Goal: Task Accomplishment & Management: Manage account settings

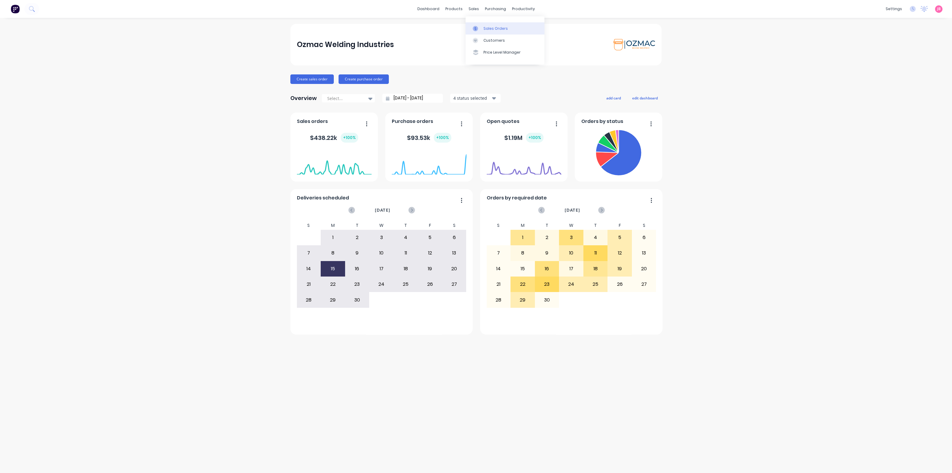
click at [484, 28] on div "Sales Orders" at bounding box center [496, 28] width 24 height 5
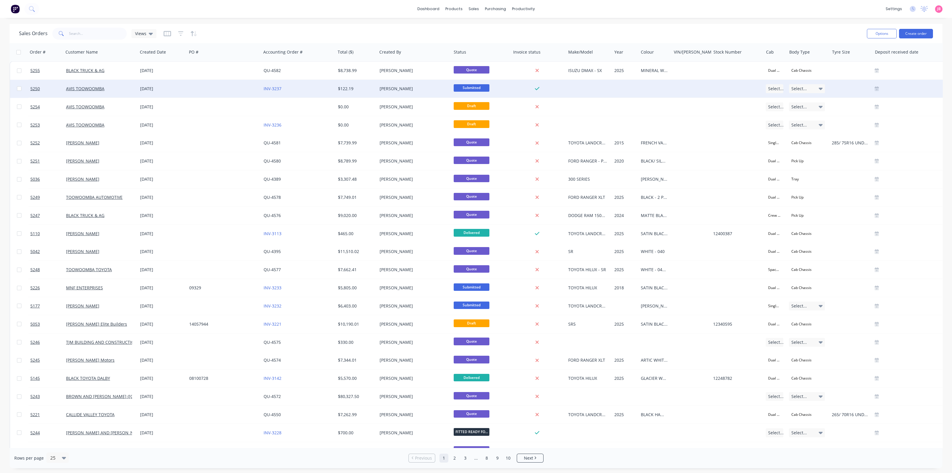
click at [417, 92] on div "[PERSON_NAME]" at bounding box center [414, 89] width 74 height 18
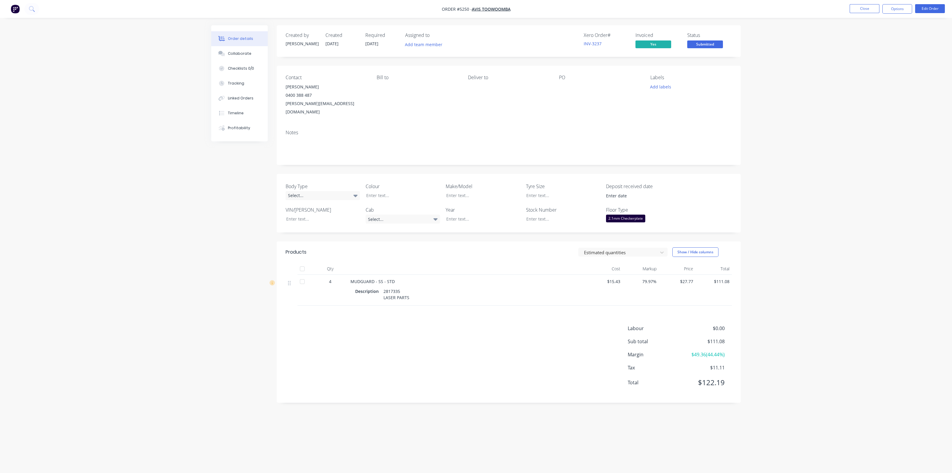
click at [390, 250] on header "Products Estimated quantities Show / Hide columns" at bounding box center [509, 251] width 464 height 21
drag, startPoint x: 684, startPoint y: 273, endPoint x: 693, endPoint y: 272, distance: 8.4
click at [693, 278] on span "$27.77" at bounding box center [678, 281] width 32 height 6
click at [692, 278] on span "$27.77" at bounding box center [678, 281] width 32 height 6
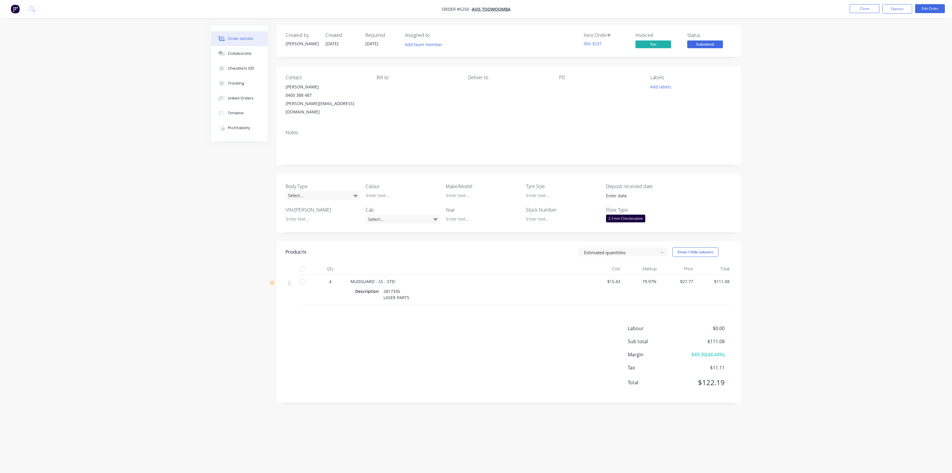
click at [454, 252] on header "Products Estimated quantities Show / Hide columns" at bounding box center [509, 251] width 464 height 21
drag, startPoint x: 382, startPoint y: 272, endPoint x: 376, endPoint y: 270, distance: 6.1
click at [376, 279] on span "MUDGUARD - SS - STD" at bounding box center [373, 282] width 44 height 6
click at [379, 279] on span "MUDGUARD - SS - STD" at bounding box center [373, 282] width 44 height 6
click at [393, 253] on header "Products Estimated quantities Show / Hide columns" at bounding box center [509, 251] width 464 height 21
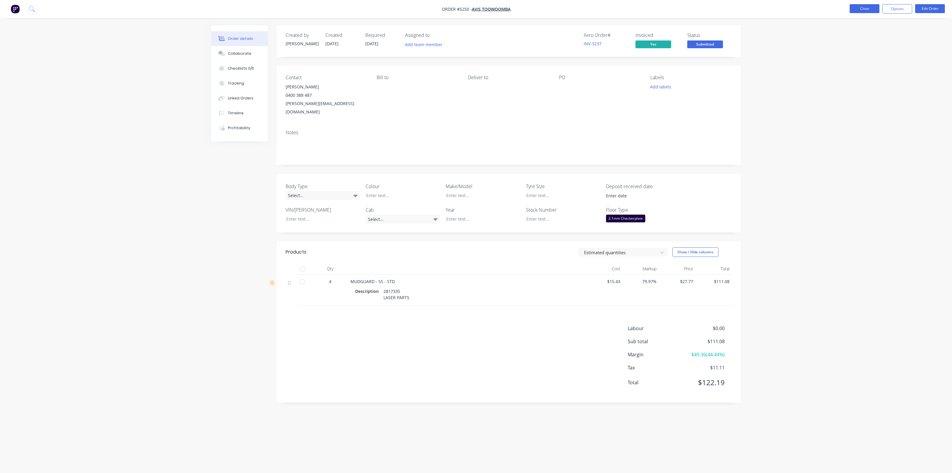
click at [862, 6] on button "Close" at bounding box center [865, 8] width 30 height 9
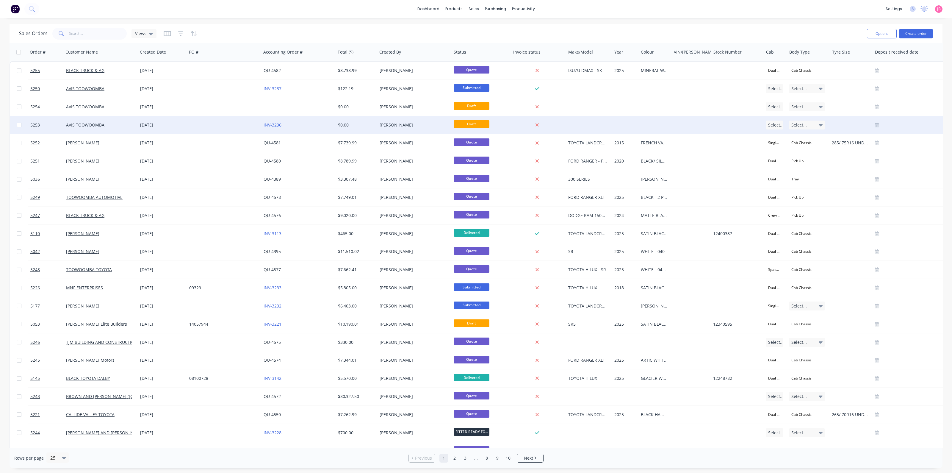
click at [420, 124] on div "[PERSON_NAME]" at bounding box center [413, 125] width 66 height 6
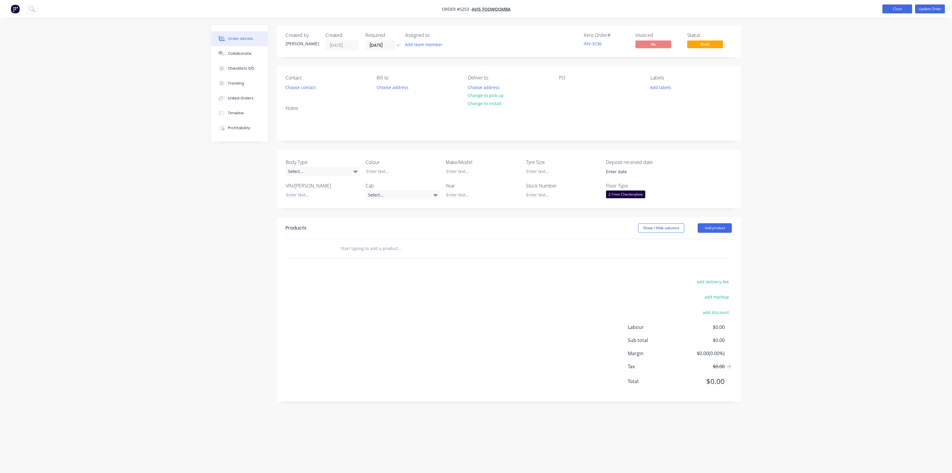
click at [893, 9] on button "Close" at bounding box center [898, 8] width 30 height 9
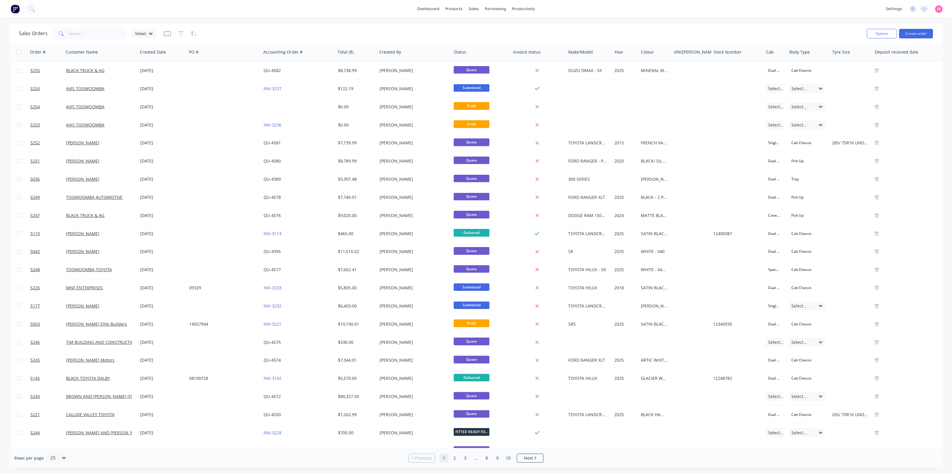
click at [12, 11] on img at bounding box center [15, 8] width 9 height 9
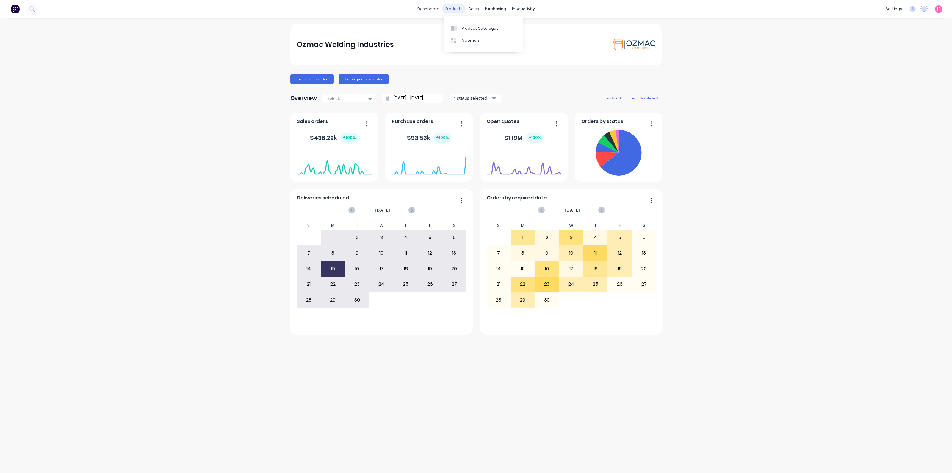
click at [461, 8] on div "products" at bounding box center [453, 8] width 23 height 9
click at [504, 32] on link "Purchase Orders" at bounding box center [520, 28] width 79 height 12
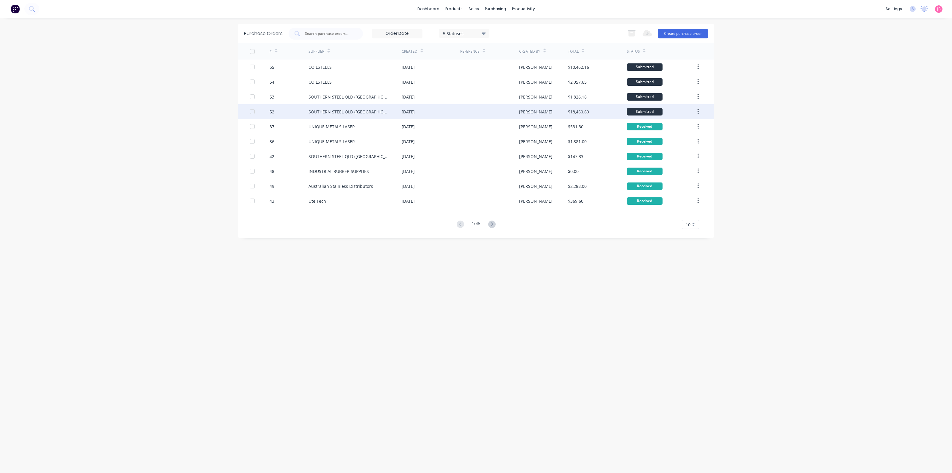
click at [421, 106] on div "[DATE]" at bounding box center [431, 111] width 59 height 15
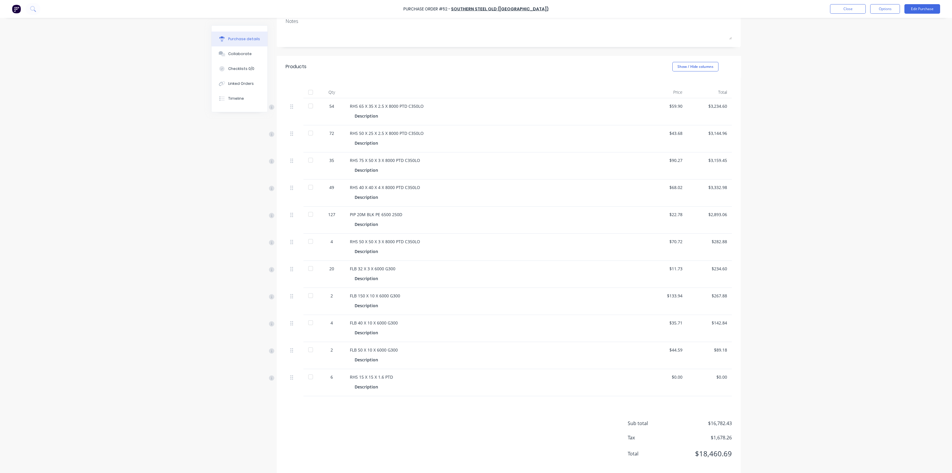
scroll to position [90, 0]
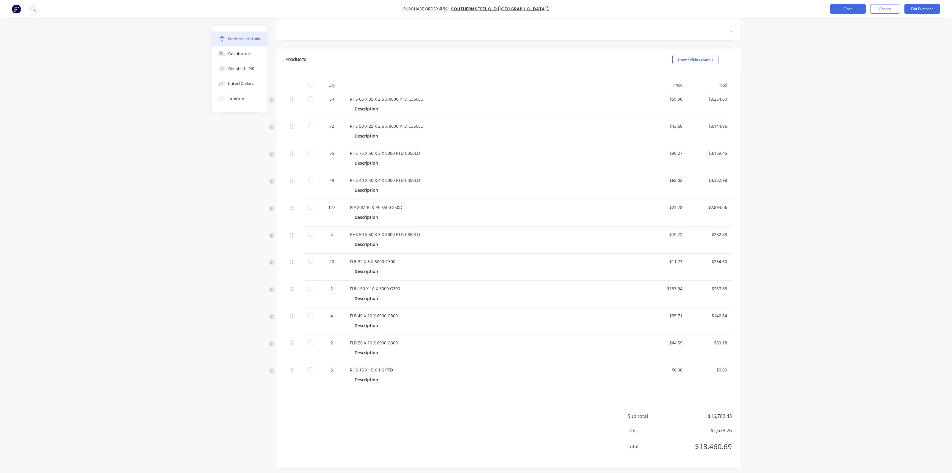
click at [856, 10] on button "Close" at bounding box center [848, 9] width 36 height 10
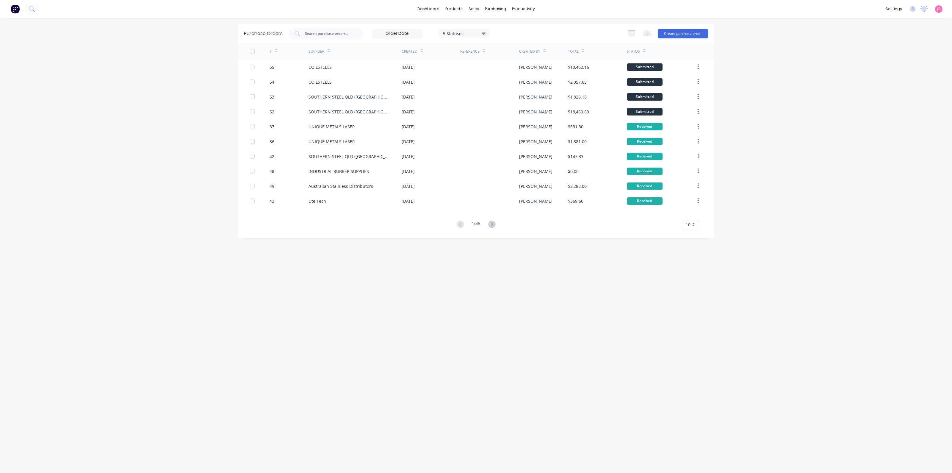
click at [821, 71] on div "dashboard products sales purchasing productivity dashboard products Product Cat…" at bounding box center [476, 236] width 952 height 473
click at [818, 120] on div "dashboard products sales purchasing productivity dashboard products Product Cat…" at bounding box center [476, 236] width 952 height 473
click at [889, 134] on div "dashboard products sales purchasing productivity dashboard products Product Cat…" at bounding box center [476, 236] width 952 height 473
click at [752, 72] on div "dashboard products sales purchasing productivity dashboard products Product Cat…" at bounding box center [476, 236] width 952 height 473
click at [662, 360] on div "Purchase Orders 5 Statuses 5 Statuses Export to Excel (XLSX) Create purchase or…" at bounding box center [476, 245] width 476 height 443
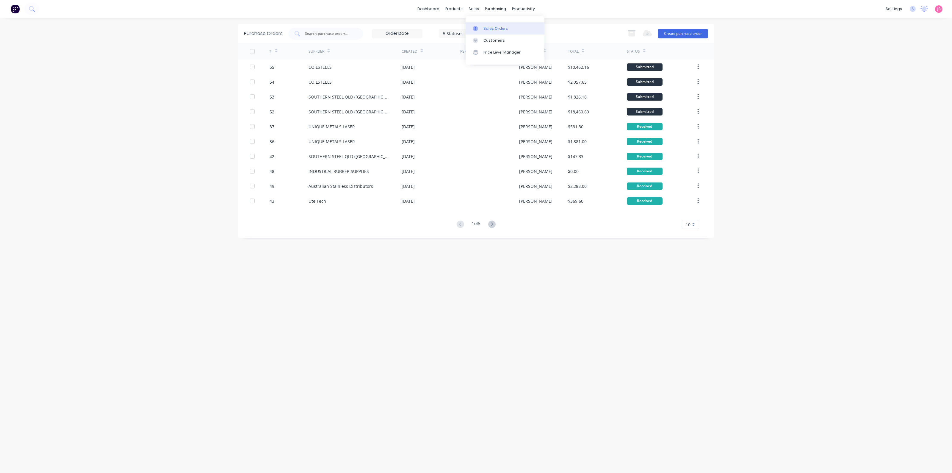
click at [484, 29] on div "Sales Orders" at bounding box center [496, 28] width 24 height 5
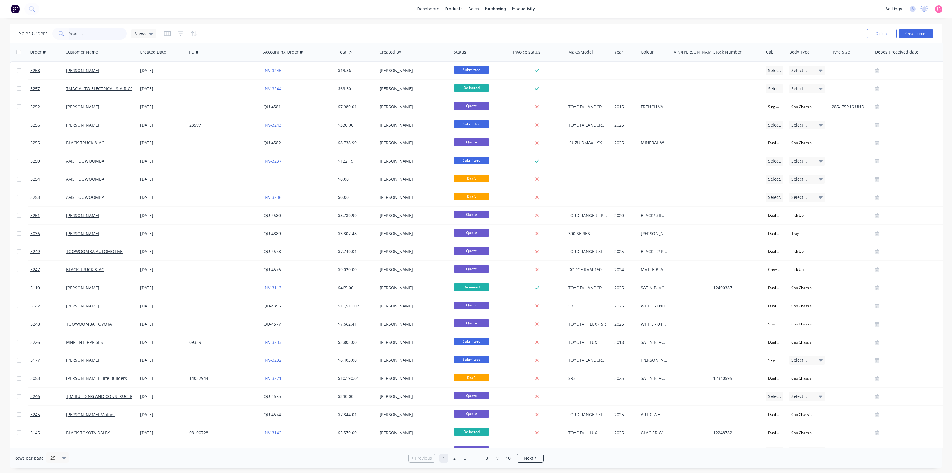
click at [72, 35] on input "text" at bounding box center [98, 34] width 58 height 12
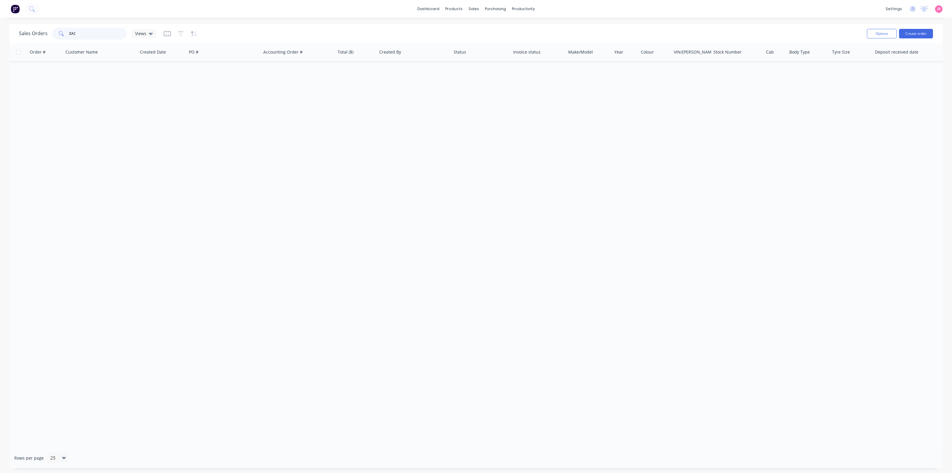
type input "ZAC"
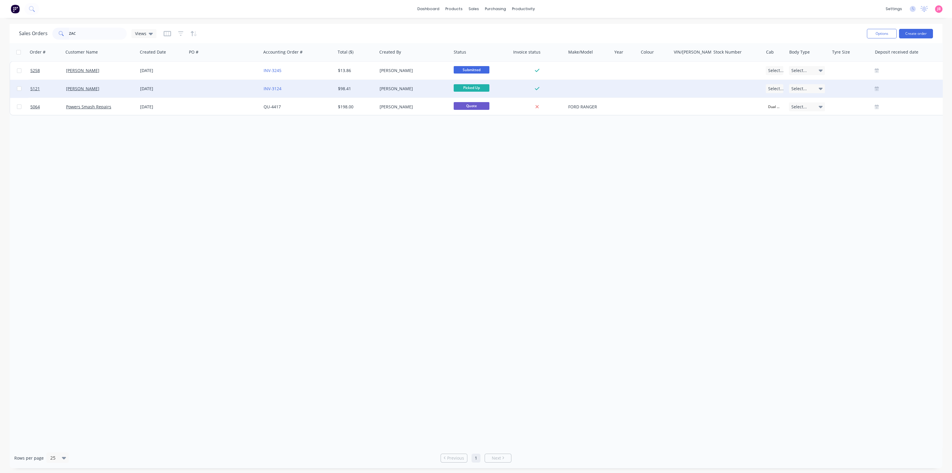
click at [116, 82] on div "[PERSON_NAME]" at bounding box center [101, 89] width 74 height 18
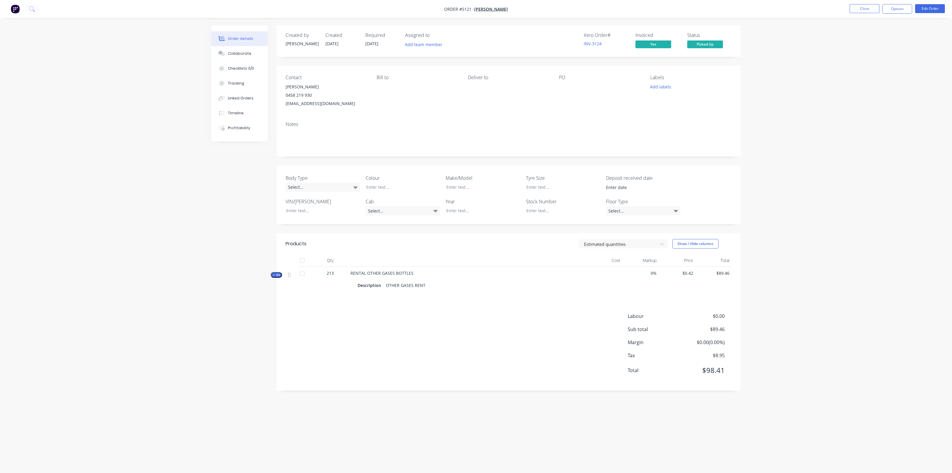
click at [222, 228] on div "Created by [PERSON_NAME] Created [DATE] Required [DATE] Assigned to Add team me…" at bounding box center [476, 225] width 530 height 400
click at [866, 10] on button "Close" at bounding box center [865, 8] width 30 height 9
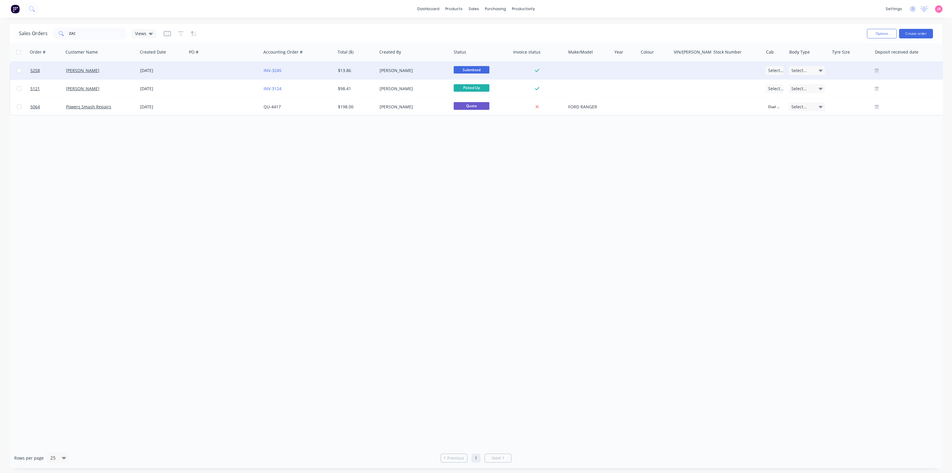
click at [164, 77] on div "[DATE]" at bounding box center [162, 71] width 49 height 18
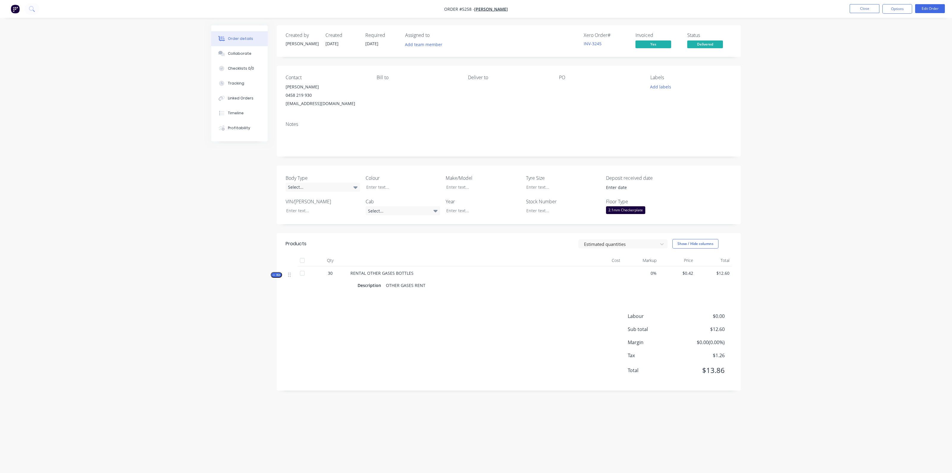
click at [778, 315] on div "Order details Collaborate Checklists 0/0 Tracking Linked Orders Timeline Profit…" at bounding box center [476, 236] width 952 height 473
click at [863, 7] on button "Close" at bounding box center [865, 8] width 30 height 9
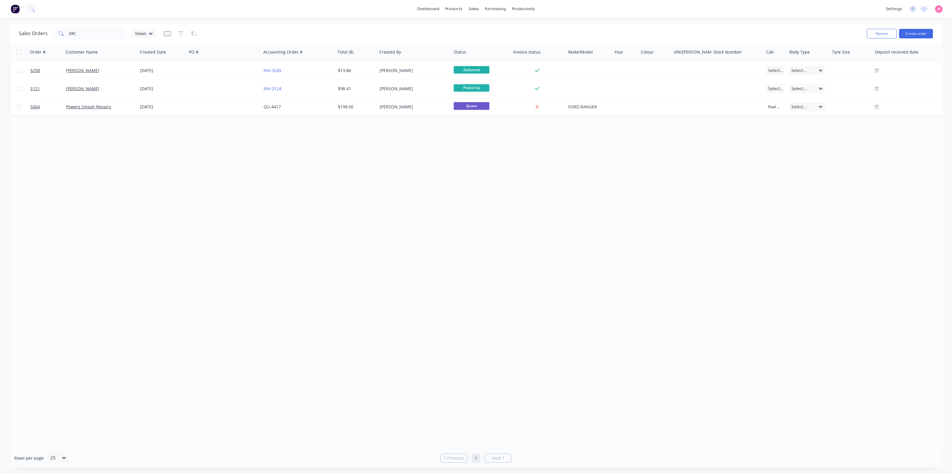
click at [476, 223] on div "Order # Customer Name Created Date PO # Accounting Order # Total ($) Created By…" at bounding box center [476, 245] width 933 height 404
click at [305, 187] on div "Order # Customer Name Created Date PO # Accounting Order # Total ($) Created By…" at bounding box center [476, 245] width 933 height 404
click at [296, 169] on div "Order # Customer Name Created Date PO # Accounting Order # Total ($) Created By…" at bounding box center [476, 245] width 933 height 404
click at [17, 12] on img at bounding box center [15, 8] width 9 height 9
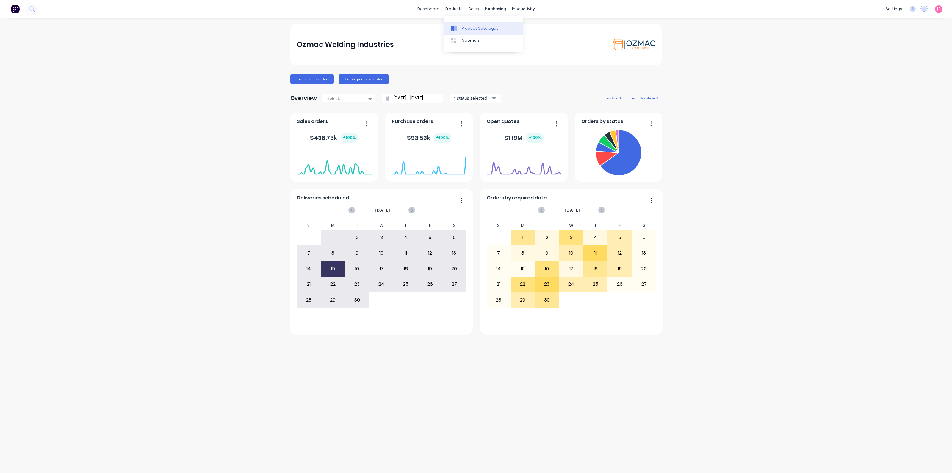
click at [456, 27] on icon at bounding box center [455, 28] width 3 height 5
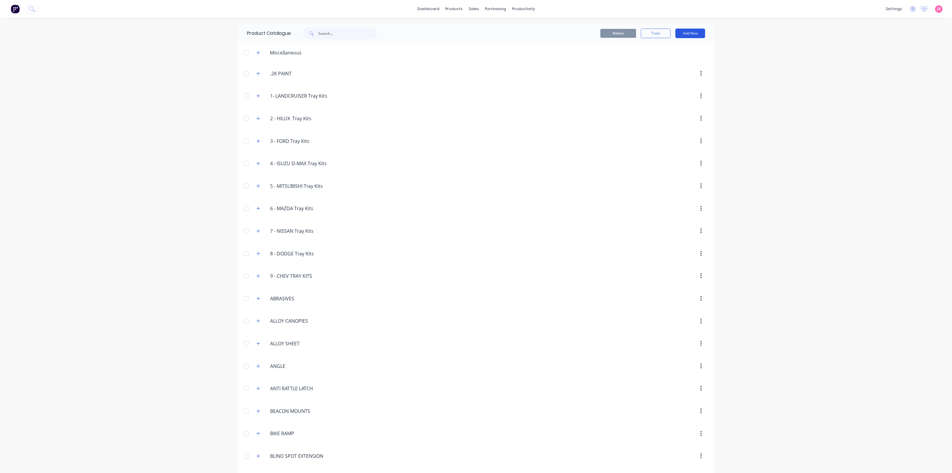
click at [687, 30] on button "Add New" at bounding box center [691, 34] width 30 height 10
click at [673, 50] on div "Category" at bounding box center [677, 48] width 46 height 9
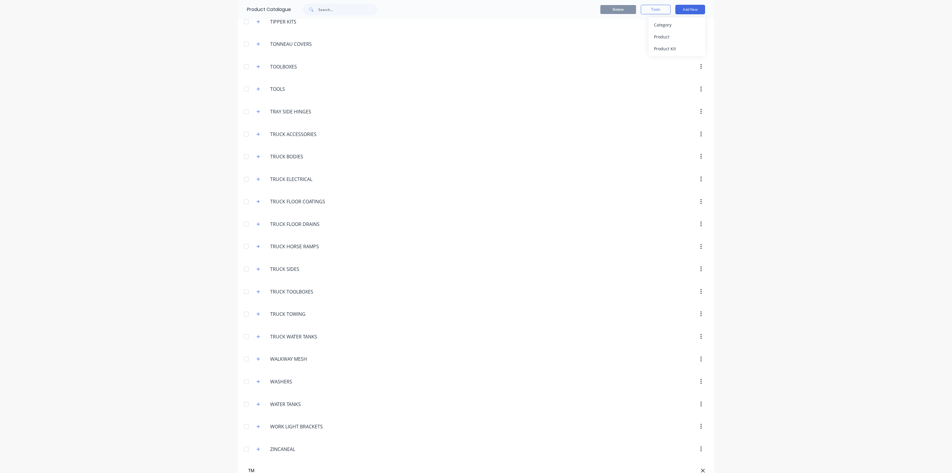
type input "T"
type input "TMAC PARTS"
click at [672, 46] on div "Product Kit" at bounding box center [677, 48] width 46 height 9
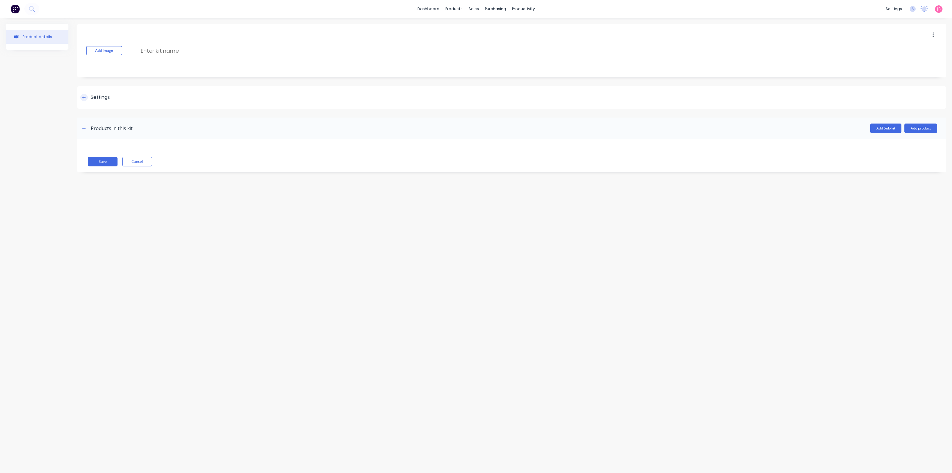
click at [100, 96] on div "Settings" at bounding box center [100, 97] width 19 height 7
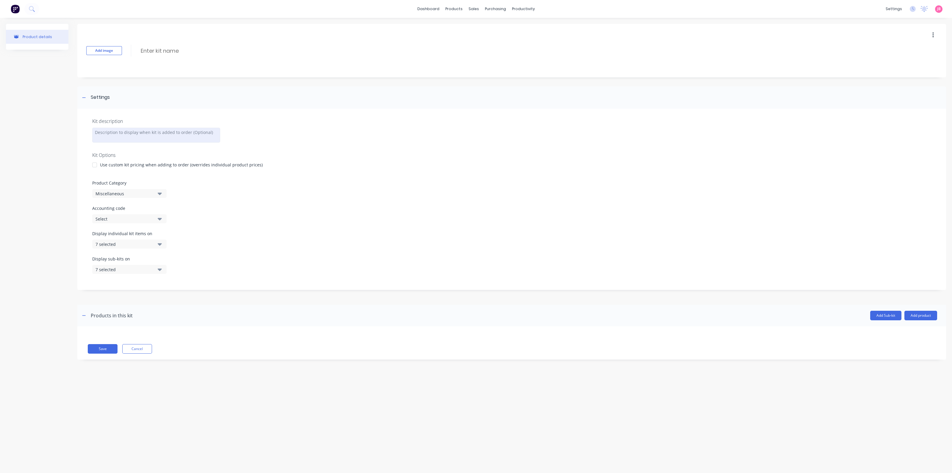
click at [121, 136] on div at bounding box center [156, 135] width 128 height 15
click at [181, 48] on input at bounding box center [192, 50] width 105 height 9
type input "R"
click at [94, 167] on div at bounding box center [95, 165] width 12 height 12
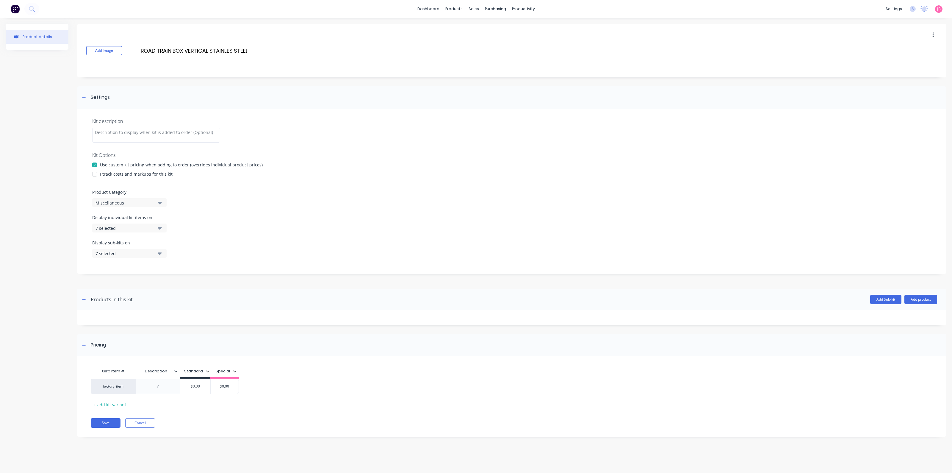
type input "ROAD TRAIN BOX VERTICAL STAINLES STEEL"
click at [120, 205] on div "Miscellaneous" at bounding box center [125, 203] width 58 height 6
click at [121, 204] on div "Miscellaneous" at bounding box center [125, 203] width 58 height 6
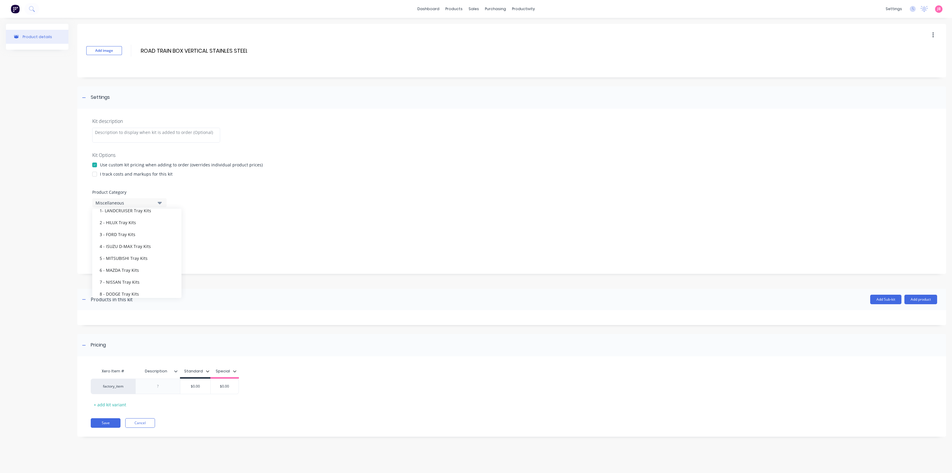
click at [129, 202] on div "Miscellaneous" at bounding box center [125, 203] width 58 height 6
click at [128, 217] on Category "text" at bounding box center [141, 221] width 63 height 12
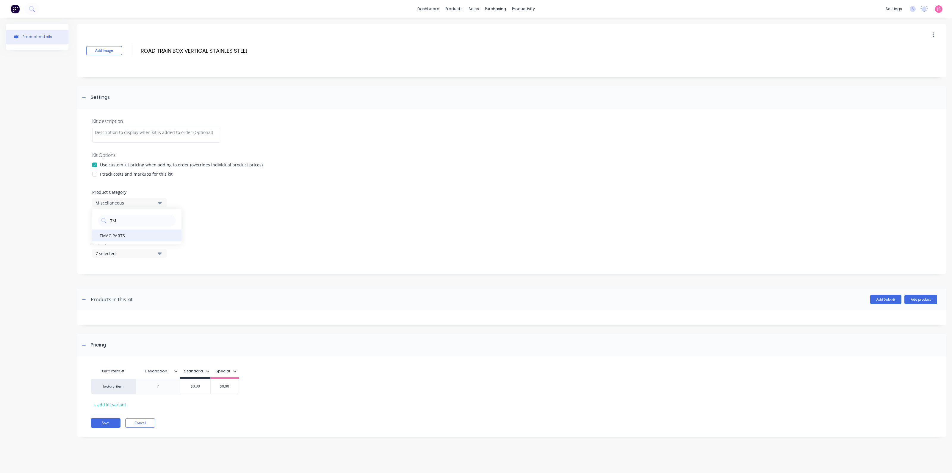
type Category "TM"
click at [126, 236] on div "TMAC PARTS" at bounding box center [136, 235] width 89 height 12
click at [135, 230] on div "7 selected" at bounding box center [125, 228] width 58 height 6
click at [150, 240] on div "All views" at bounding box center [130, 243] width 60 height 6
click at [138, 241] on div "All views" at bounding box center [130, 243] width 60 height 6
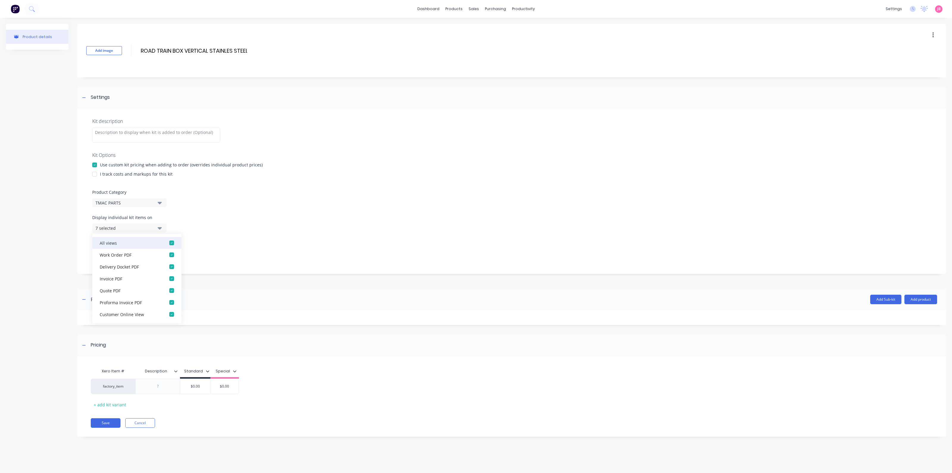
click at [140, 241] on div "All views" at bounding box center [130, 243] width 60 height 6
click at [200, 218] on div "Display individual kit items on None" at bounding box center [511, 226] width 839 height 25
click at [187, 209] on div "Kit description Kit Options Use custom kit pricing when adding to order (overri…" at bounding box center [511, 191] width 869 height 165
click at [162, 250] on button "7 selected" at bounding box center [129, 253] width 74 height 9
click at [166, 265] on div "button" at bounding box center [172, 268] width 12 height 12
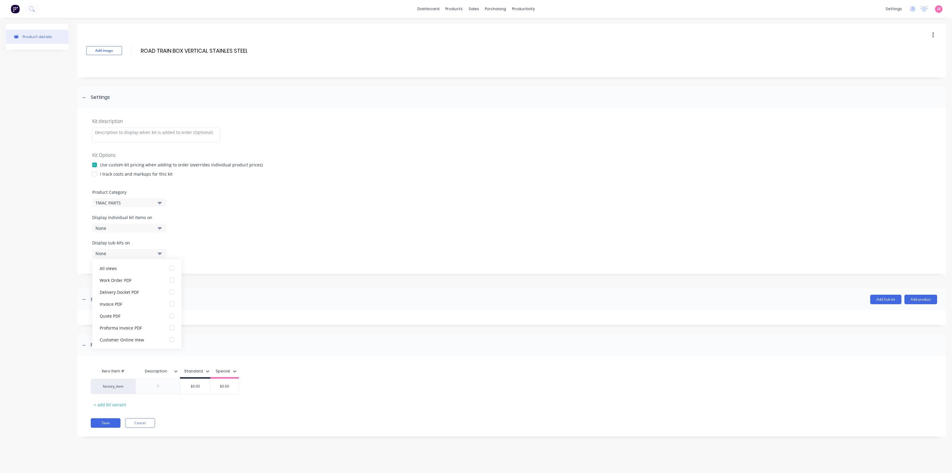
click at [187, 234] on div "Display individual kit items on None" at bounding box center [511, 226] width 839 height 25
click at [201, 386] on input "$0.00" at bounding box center [195, 386] width 30 height 5
type input "$80"
click at [272, 381] on div "factory_item $80.00 $80 $0.00" at bounding box center [508, 386] width 834 height 15
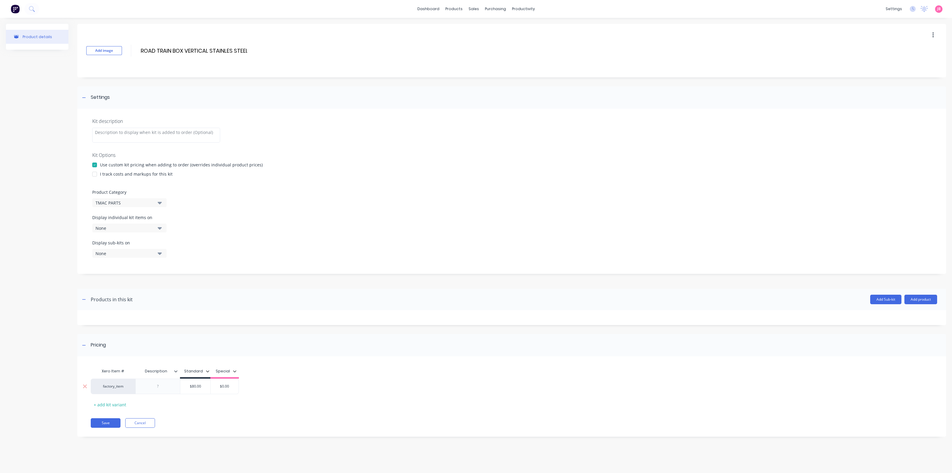
click at [157, 388] on div at bounding box center [158, 386] width 30 height 8
click at [173, 383] on div "TMAC ROADTRAIN BOX" at bounding box center [158, 387] width 40 height 13
click at [163, 225] on button "None" at bounding box center [129, 227] width 74 height 9
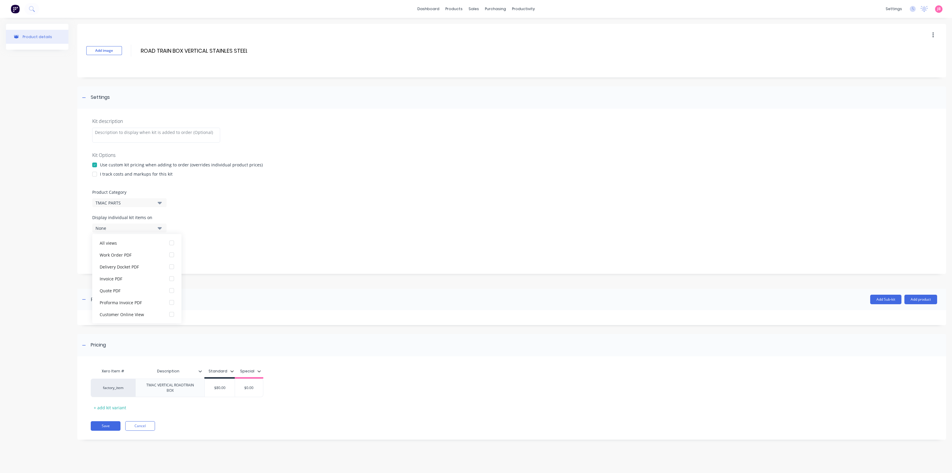
click at [164, 225] on button "None" at bounding box center [129, 227] width 74 height 9
click at [216, 208] on div "Kit description Kit Options Use custom kit pricing when adding to order (overri…" at bounding box center [511, 191] width 869 height 165
click at [111, 426] on button "Save" at bounding box center [106, 426] width 30 height 10
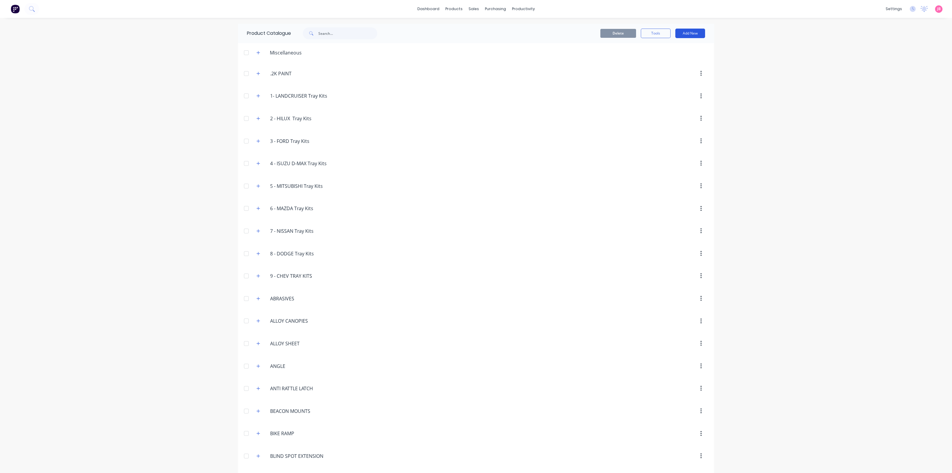
click at [692, 34] on button "Add New" at bounding box center [691, 34] width 30 height 10
click at [668, 62] on div "Product" at bounding box center [677, 60] width 46 height 9
type textarea "x"
click at [690, 36] on button "Add New" at bounding box center [691, 34] width 30 height 10
click at [689, 69] on div "Product Kit" at bounding box center [677, 72] width 46 height 9
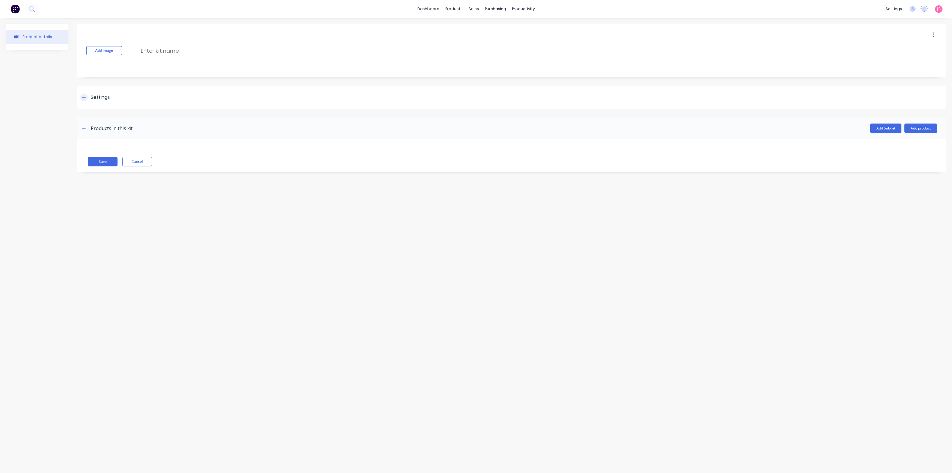
click at [89, 96] on div "Settings" at bounding box center [94, 97] width 29 height 7
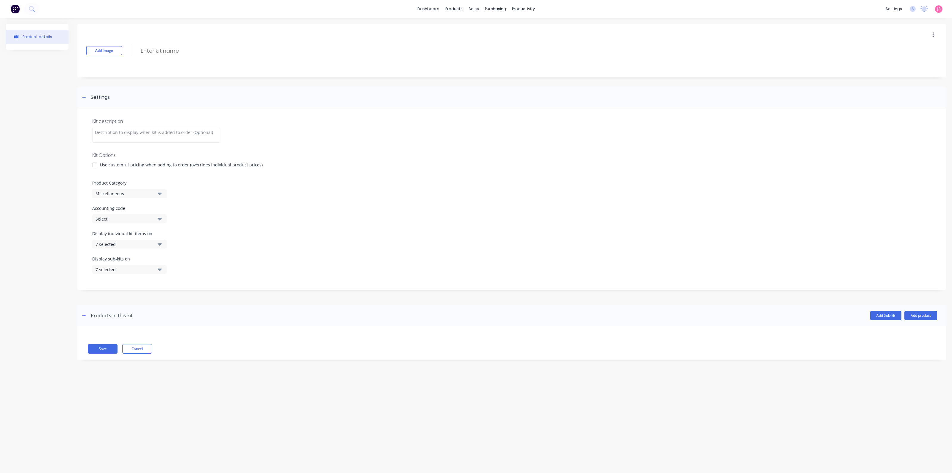
click at [103, 163] on div "Use custom kit pricing when adding to order (overrides individual product price…" at bounding box center [181, 165] width 163 height 6
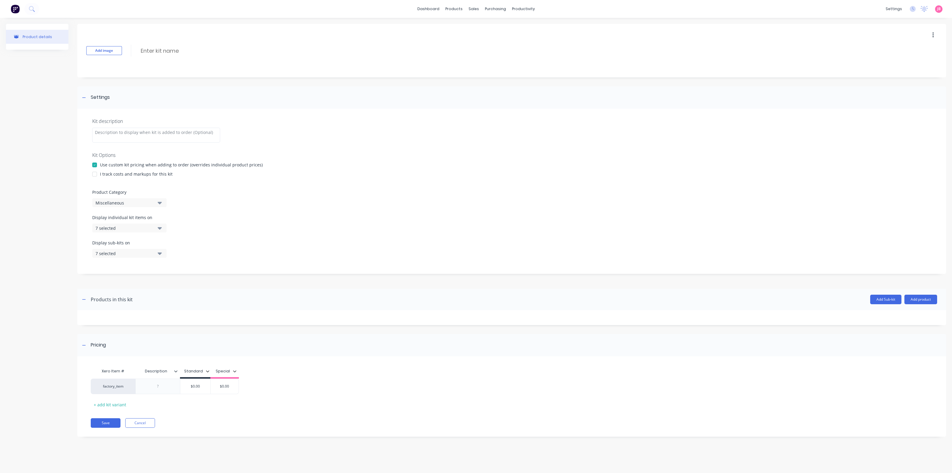
click at [118, 173] on div "I track costs and markups for this kit" at bounding box center [136, 174] width 73 height 6
click at [96, 174] on div at bounding box center [95, 174] width 12 height 12
click at [136, 207] on button "Miscellaneous" at bounding box center [129, 202] width 74 height 9
click at [142, 218] on Category "text" at bounding box center [141, 221] width 63 height 12
type Category "TMAC"
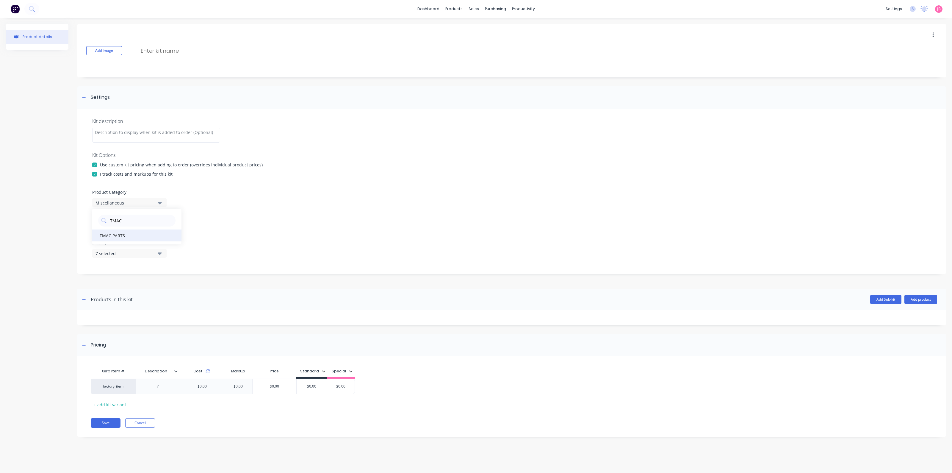
click at [136, 235] on div "TMAC PARTS" at bounding box center [136, 235] width 89 height 12
click at [134, 229] on div "7 selected" at bounding box center [125, 228] width 58 height 6
click at [134, 245] on div "All views" at bounding box center [130, 243] width 60 height 6
drag, startPoint x: 202, startPoint y: 219, endPoint x: 199, endPoint y: 221, distance: 3.6
click at [202, 218] on div "Display individual kit items on None" at bounding box center [511, 226] width 839 height 25
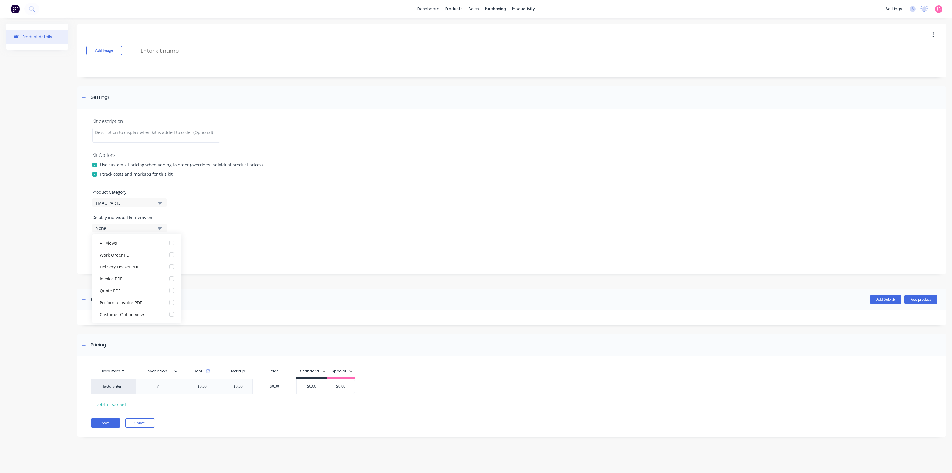
click at [142, 226] on div "None" at bounding box center [125, 228] width 58 height 6
click at [148, 251] on div "7 selected" at bounding box center [125, 253] width 58 height 6
click at [134, 269] on div "All views" at bounding box center [130, 268] width 60 height 6
click at [135, 249] on button "None" at bounding box center [129, 253] width 74 height 9
click at [162, 389] on div at bounding box center [158, 386] width 30 height 8
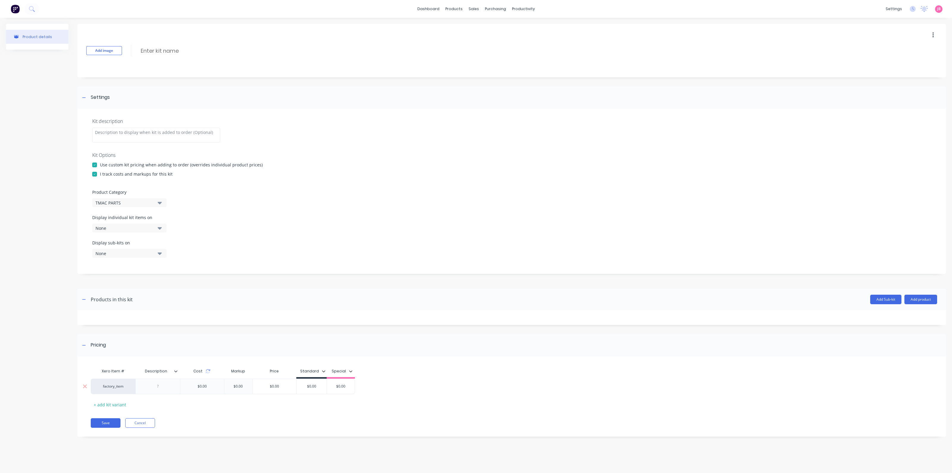
click at [162, 389] on div at bounding box center [158, 386] width 30 height 8
click at [176, 48] on input at bounding box center [192, 50] width 105 height 9
click at [196, 51] on input "ROADTRAIN BOX HORIZONTAL STAINLESS STEEL" at bounding box center [199, 50] width 119 height 9
type input "ROADTRAIN BOX HORIZONTAL STAINLESS STEEL"
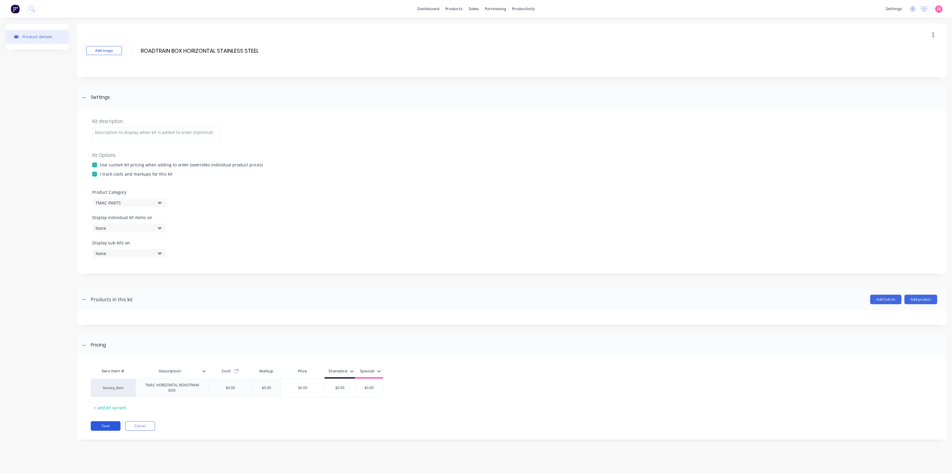
click at [112, 423] on button "Save" at bounding box center [106, 426] width 30 height 10
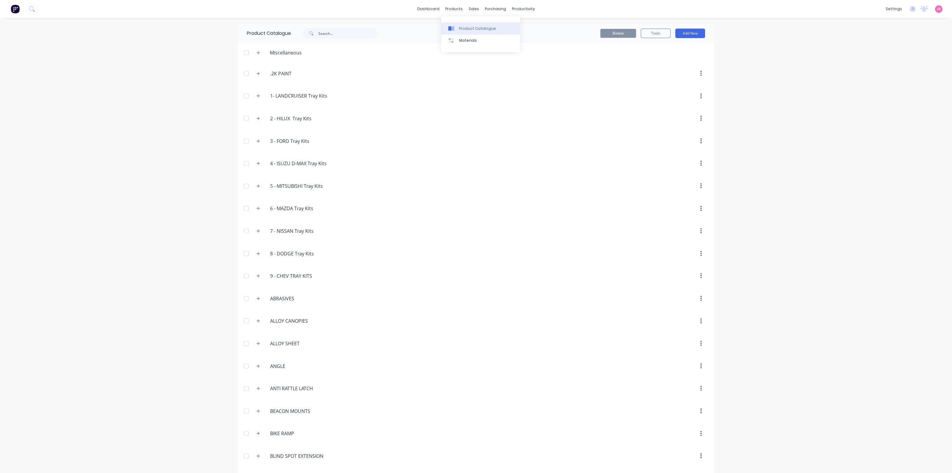
click at [459, 29] on link "Product Catalogue" at bounding box center [480, 28] width 79 height 12
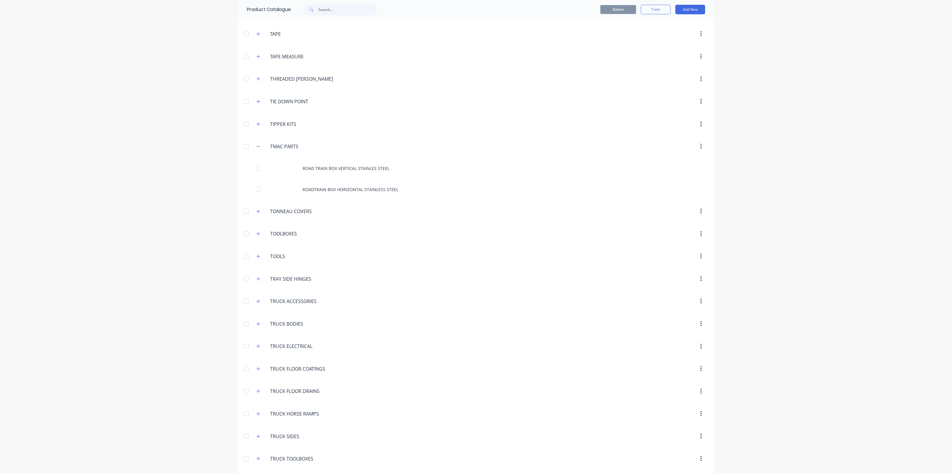
scroll to position [2175, 0]
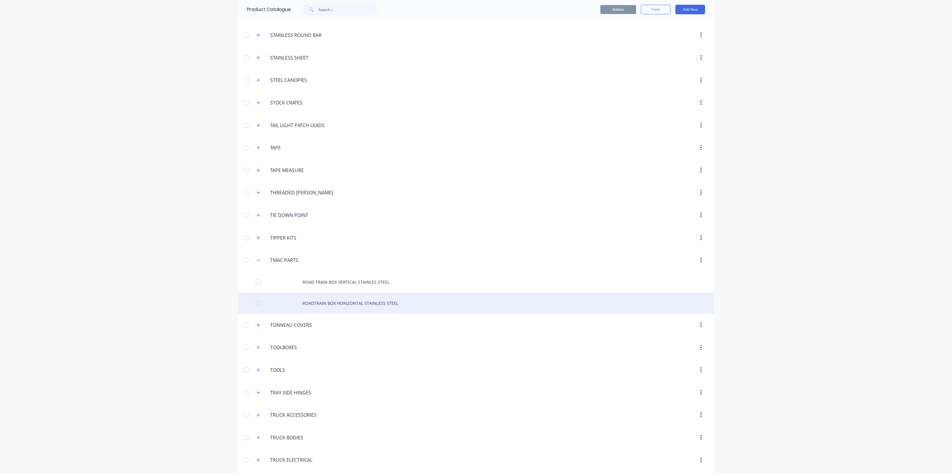
click at [326, 293] on div "ROADTRAIN BOX HORIZONTAL STAINLESS STEEL" at bounding box center [476, 303] width 476 height 21
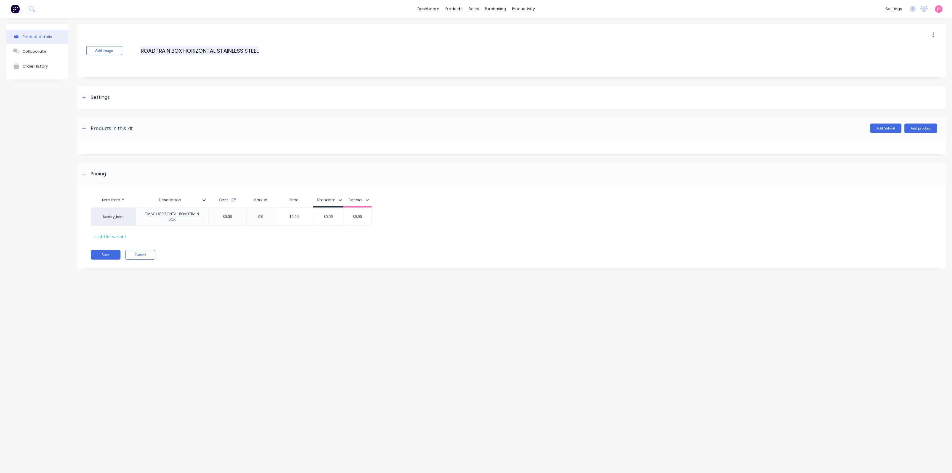
click at [156, 51] on input "ROADTRAIN BOX HORIZONTAL STAINLESS STEEL" at bounding box center [199, 50] width 119 height 9
type input "ROAD TRAIN BOX HORIZONTAL STAINLESS STEEL"
click at [106, 256] on button "Save" at bounding box center [106, 255] width 30 height 10
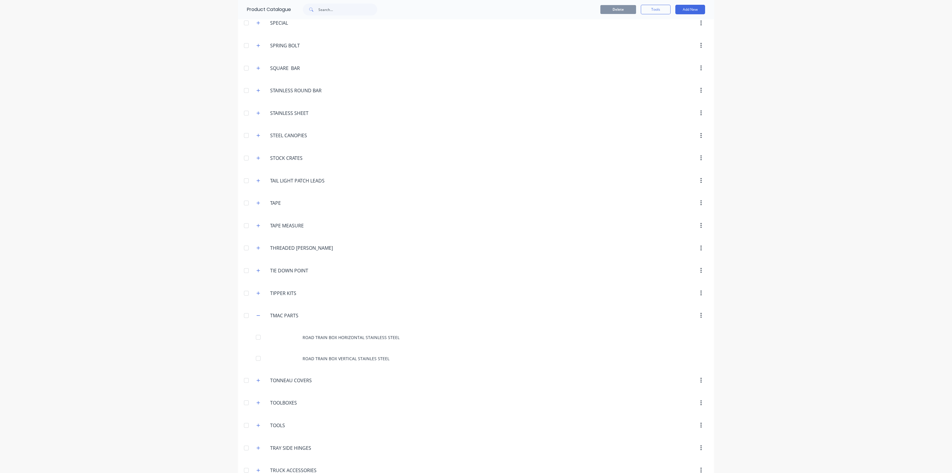
scroll to position [2157, 0]
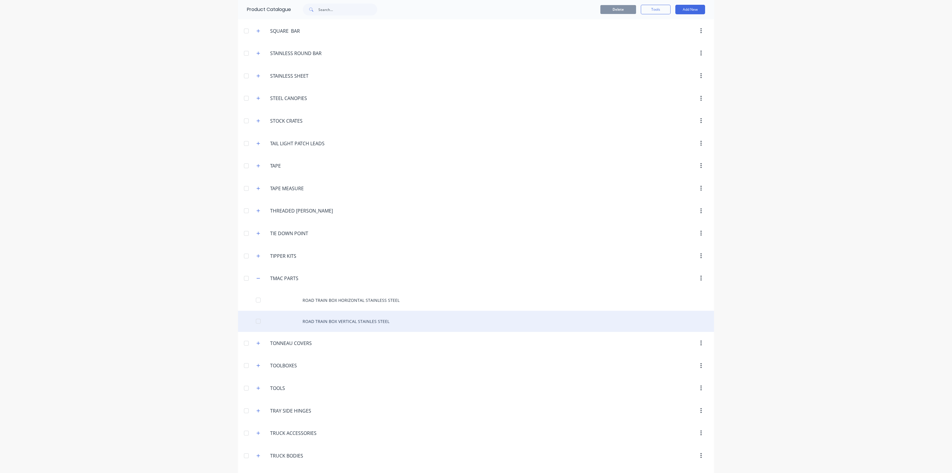
click at [338, 312] on div "ROAD TRAIN BOX VERTICAL STAINLES STEEL" at bounding box center [476, 321] width 476 height 21
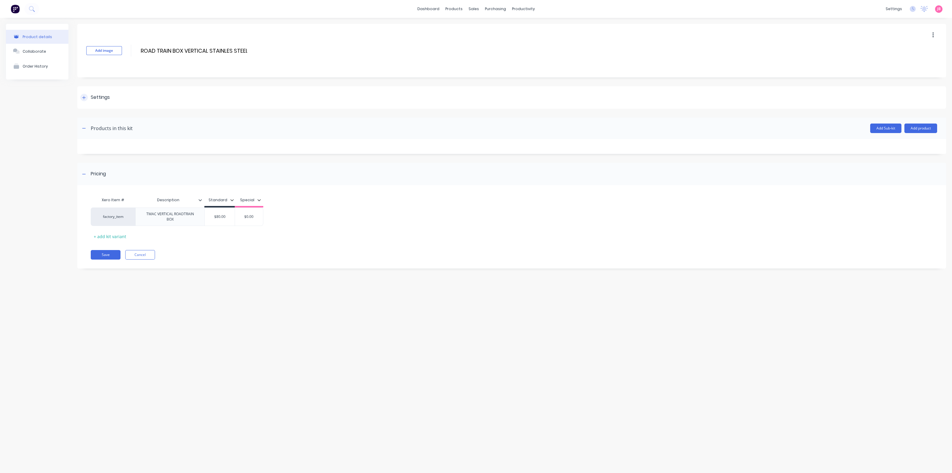
click at [83, 98] on icon at bounding box center [84, 98] width 4 height 4
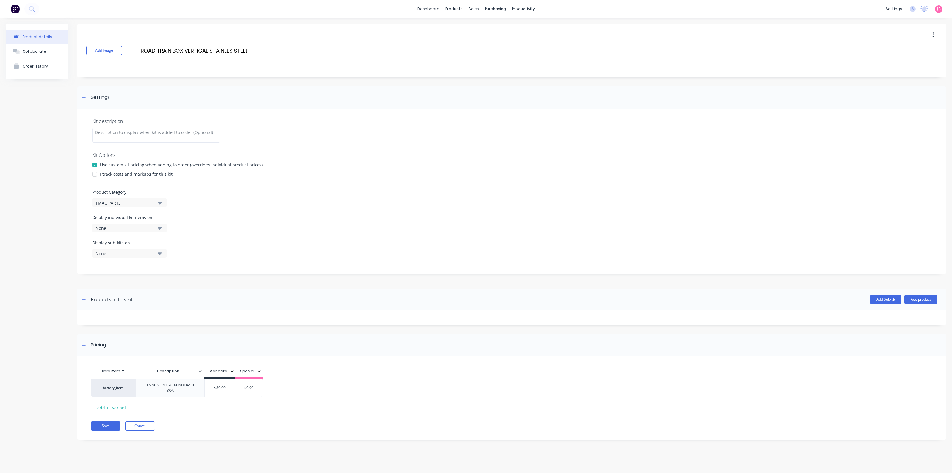
click at [94, 173] on div at bounding box center [95, 174] width 12 height 12
click at [103, 422] on button "Save" at bounding box center [106, 426] width 30 height 10
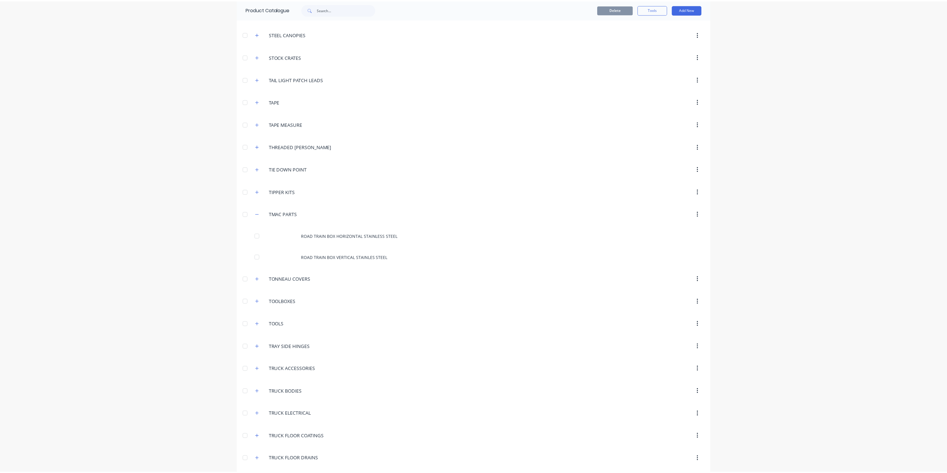
scroll to position [2212, 0]
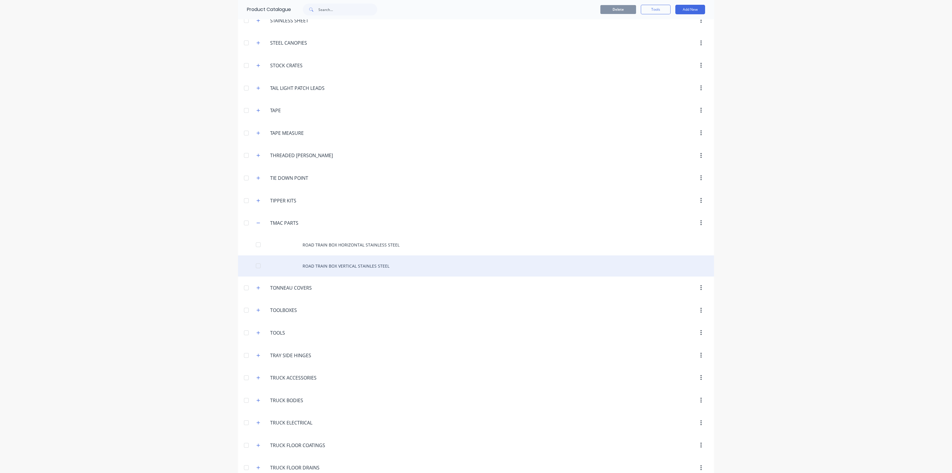
click at [362, 255] on div "ROAD TRAIN BOX VERTICAL STAINLES STEEL" at bounding box center [476, 265] width 476 height 21
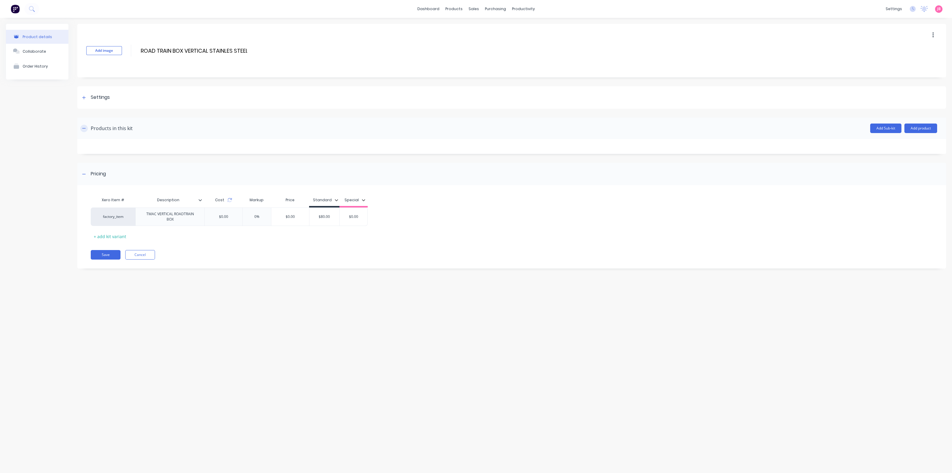
click at [83, 128] on icon "button" at bounding box center [83, 128] width 3 height 0
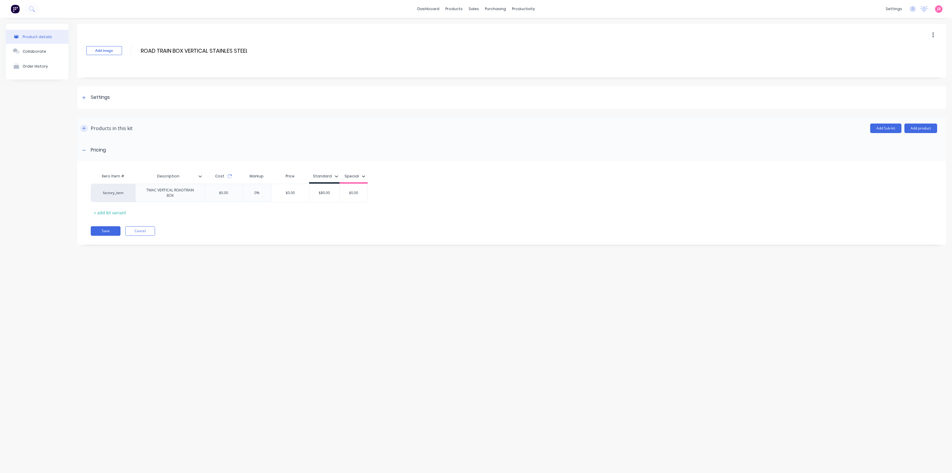
click at [83, 128] on icon "button" at bounding box center [83, 127] width 3 height 3
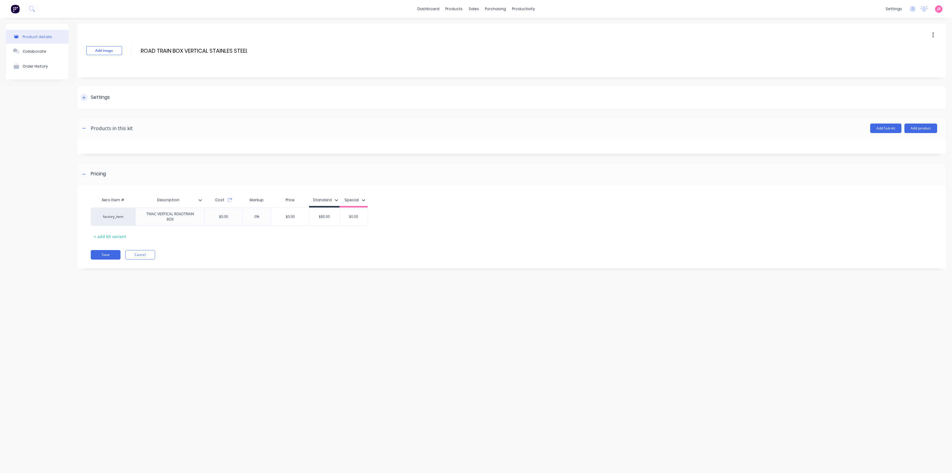
click at [90, 101] on div "Settings" at bounding box center [94, 97] width 29 height 7
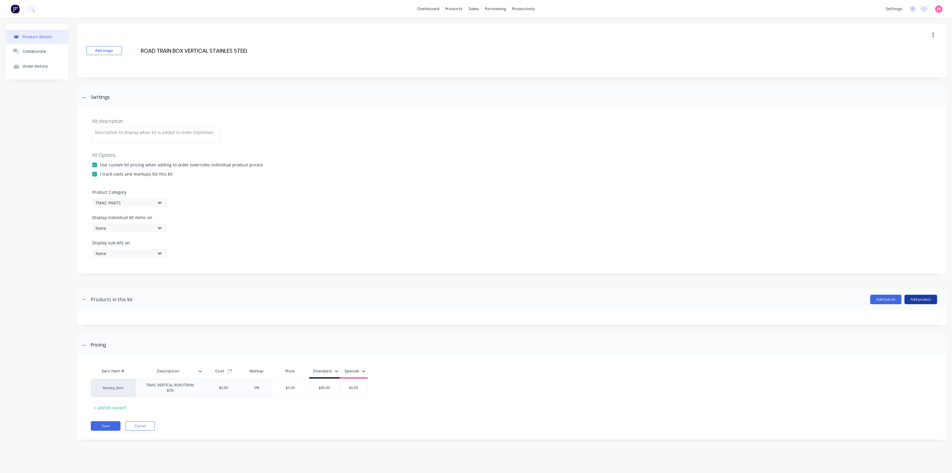
click at [918, 300] on button "Add product" at bounding box center [921, 300] width 33 height 10
click at [905, 310] on div "Product catalogue" at bounding box center [909, 314] width 46 height 9
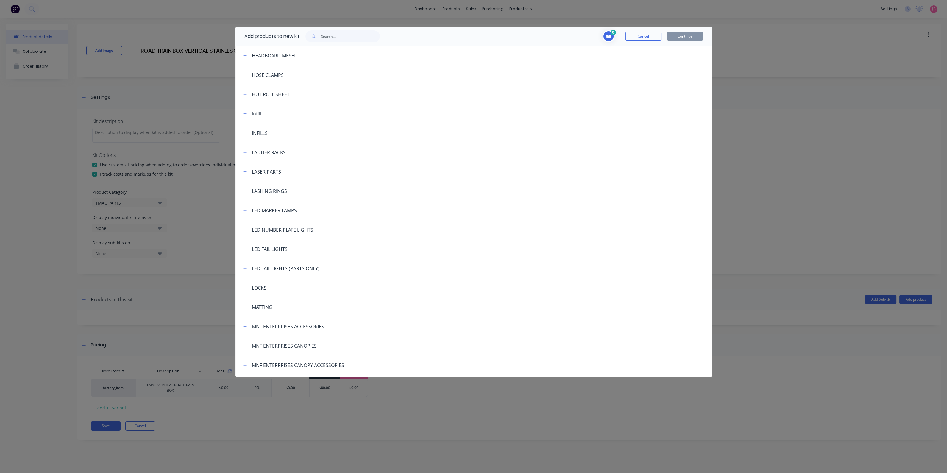
scroll to position [818, 0]
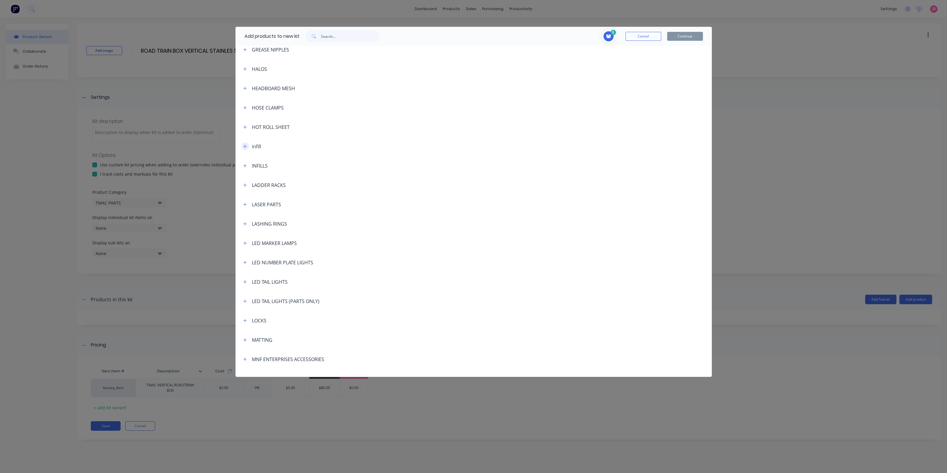
click at [245, 145] on icon "button" at bounding box center [245, 146] width 4 height 4
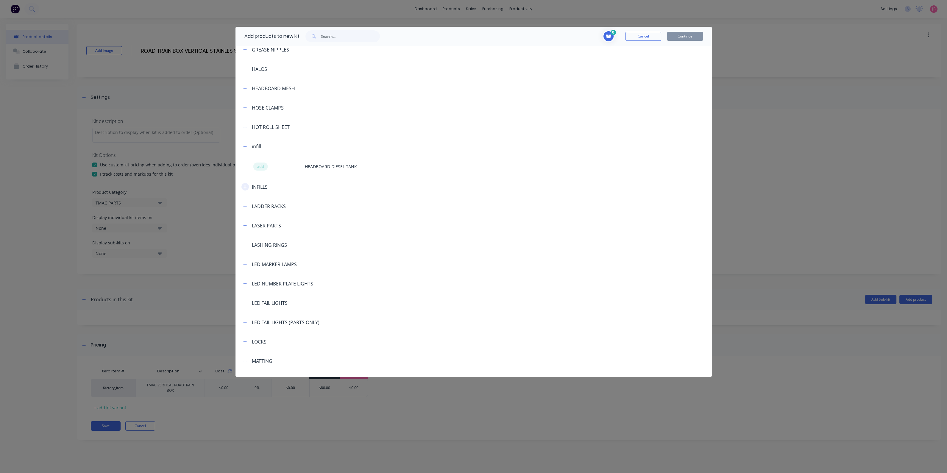
click at [244, 187] on icon "button" at bounding box center [244, 186] width 3 height 3
click at [243, 186] on icon "button" at bounding box center [245, 187] width 4 height 4
click at [241, 146] on button "button" at bounding box center [244, 146] width 7 height 7
click at [245, 168] on icon "button" at bounding box center [244, 166] width 3 height 3
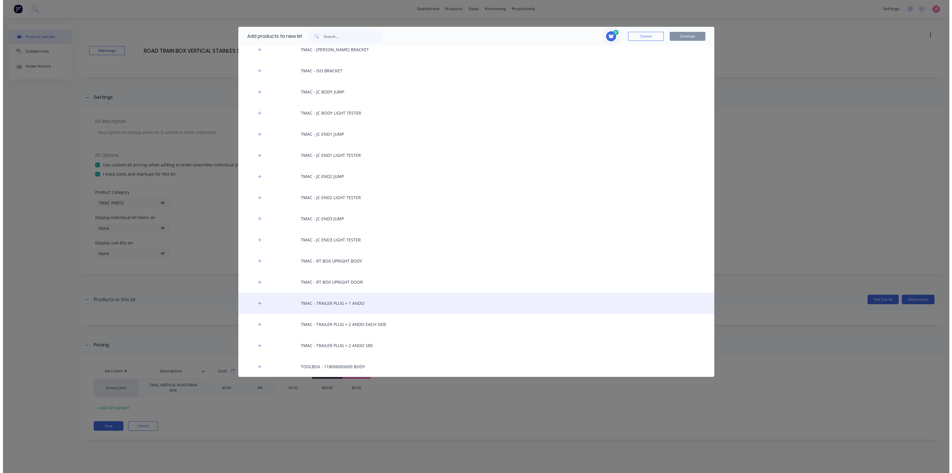
scroll to position [4575, 0]
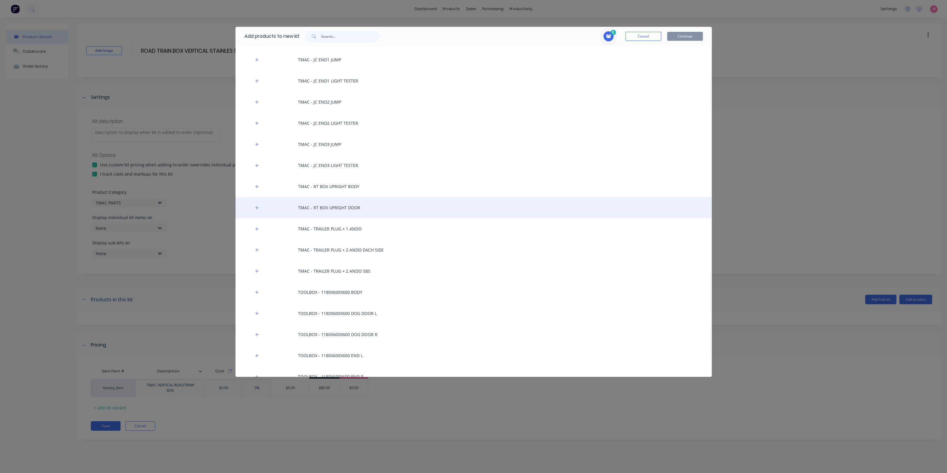
click at [340, 209] on div "TMAC - RT BOX UPRIGHT DOOR" at bounding box center [473, 207] width 476 height 21
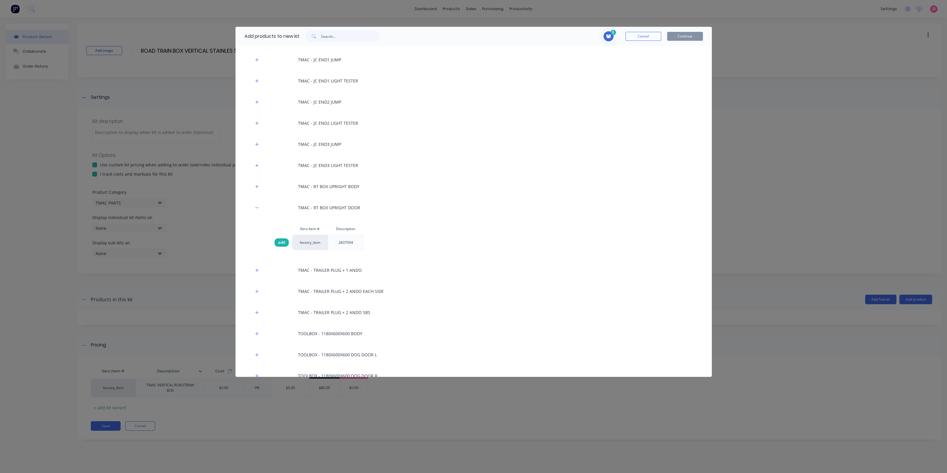
click at [278, 243] on span "add" at bounding box center [281, 243] width 7 height 6
click at [674, 35] on button "Continue" at bounding box center [685, 36] width 36 height 9
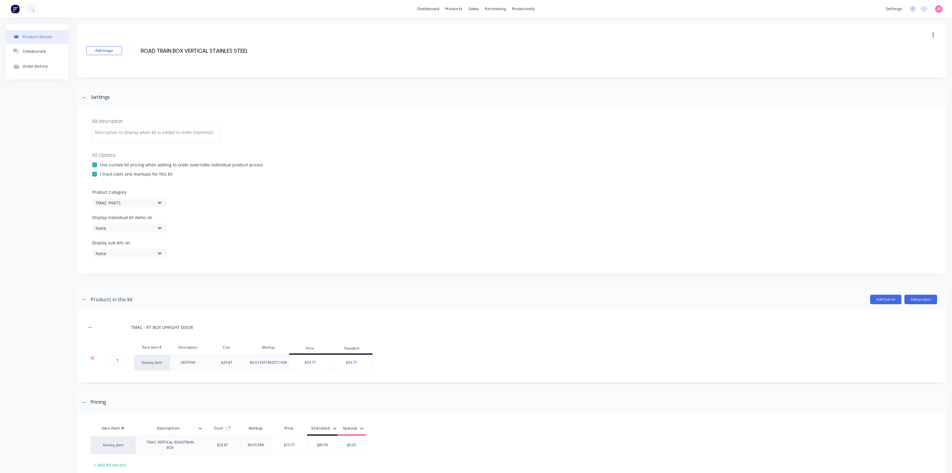
click at [93, 356] on icon at bounding box center [92, 358] width 4 height 6
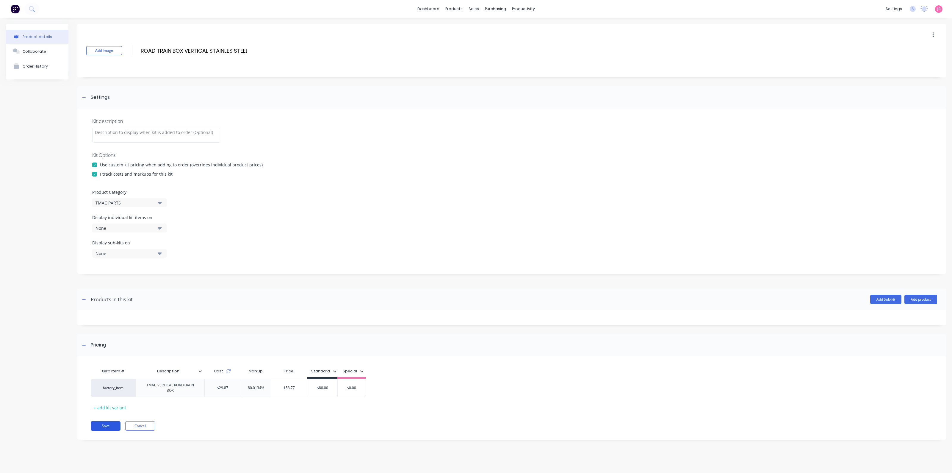
click at [102, 427] on button "Save" at bounding box center [106, 426] width 30 height 10
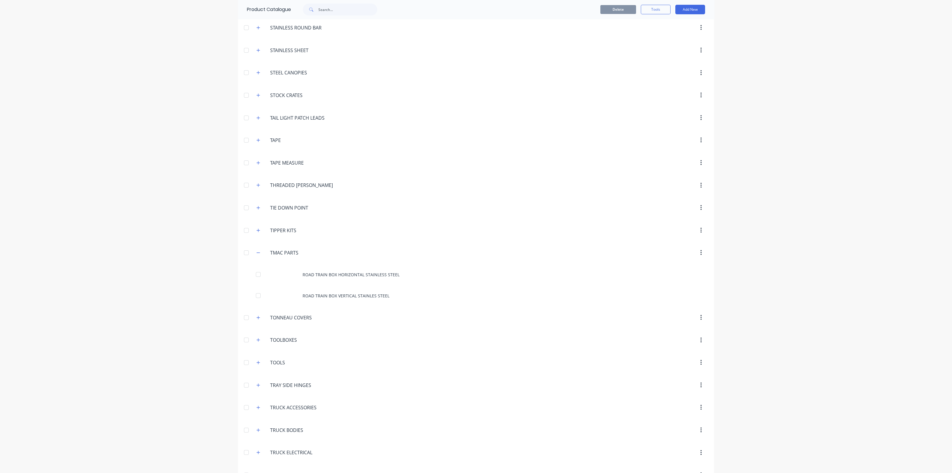
scroll to position [2194, 0]
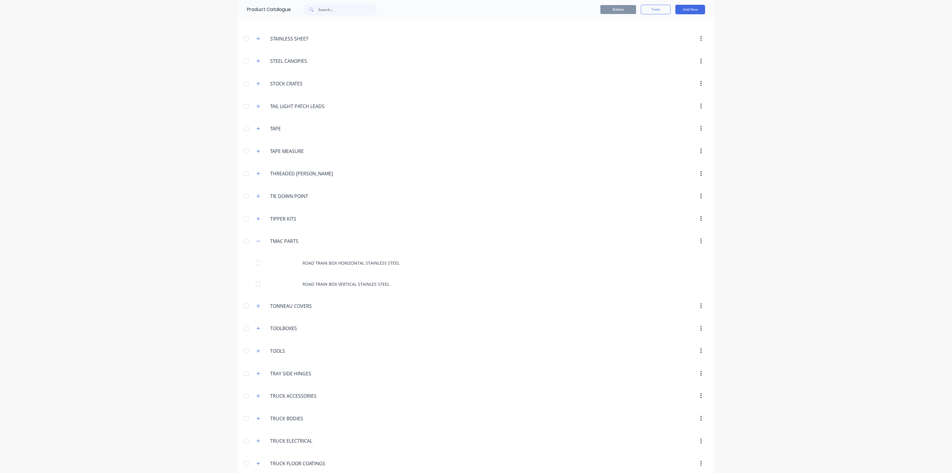
click at [243, 235] on div at bounding box center [246, 241] width 12 height 12
click at [257, 239] on icon "button" at bounding box center [259, 241] width 4 height 4
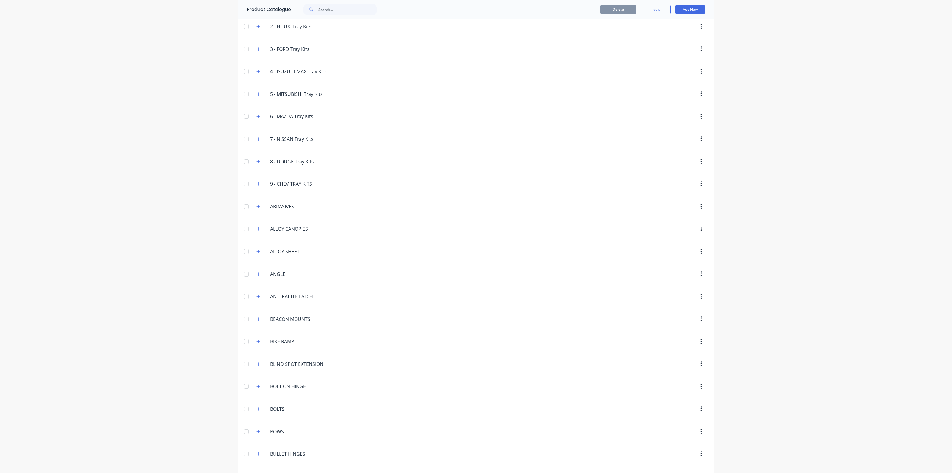
scroll to position [0, 0]
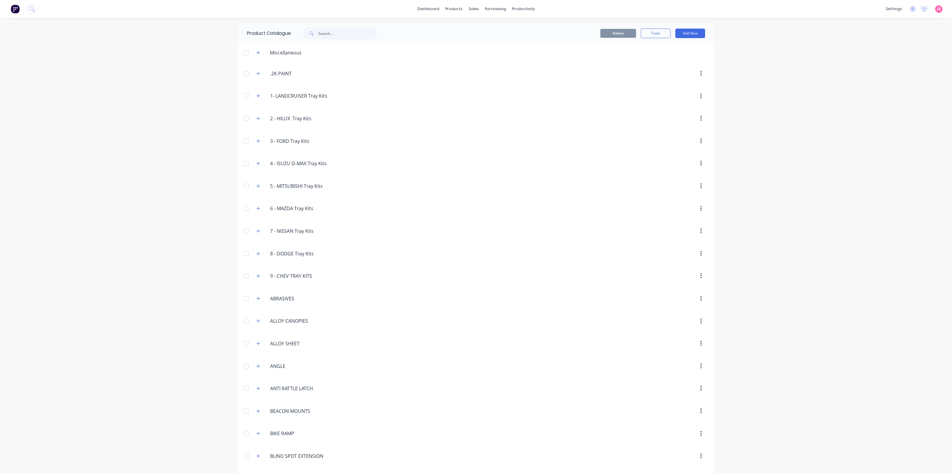
click at [882, 116] on div "dashboard products sales purchasing productivity dashboard products Product Cat…" at bounding box center [476, 236] width 952 height 473
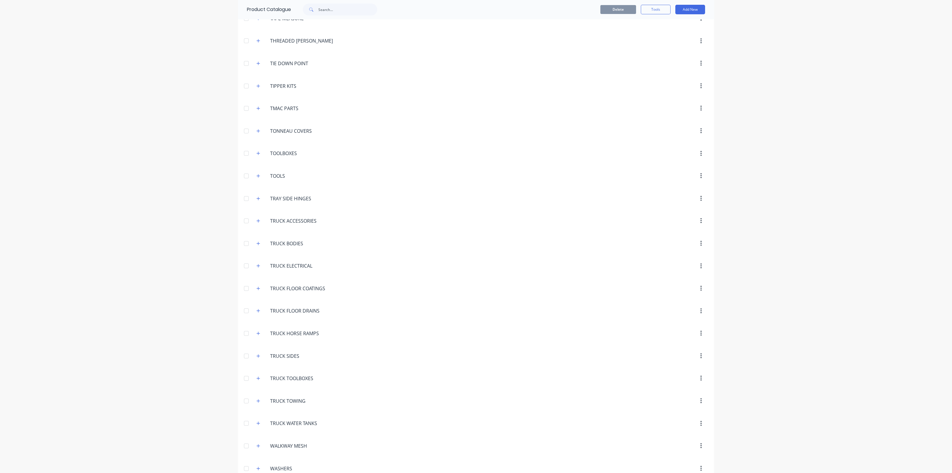
scroll to position [2394, 0]
click at [257, 467] on icon "button" at bounding box center [259, 469] width 4 height 4
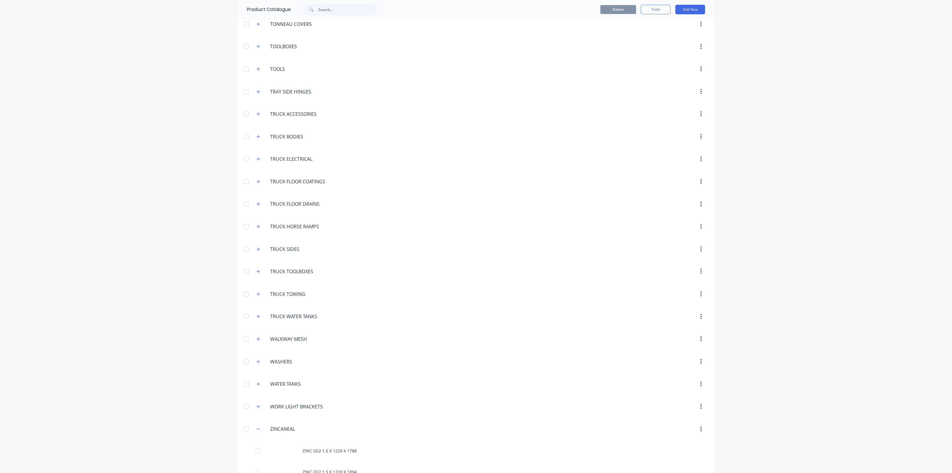
scroll to position [2457, 0]
click at [257, 406] on icon "button" at bounding box center [258, 406] width 3 height 0
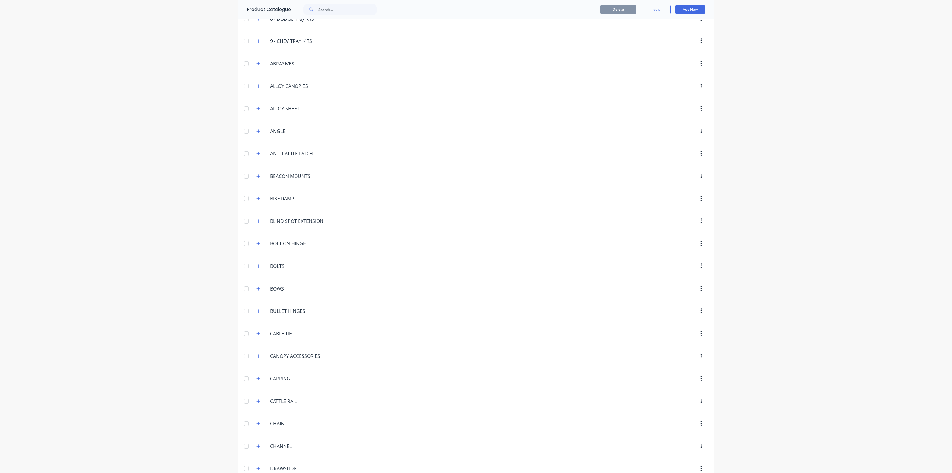
scroll to position [0, 0]
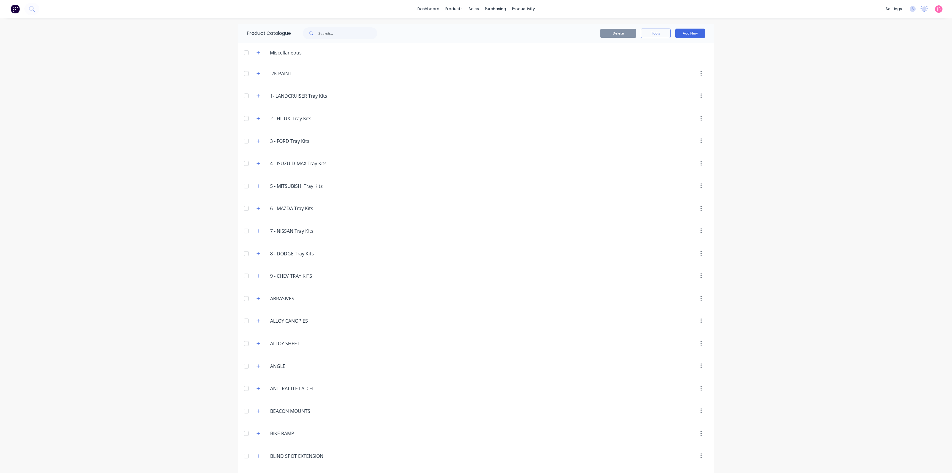
click at [796, 127] on div "dashboard products sales purchasing productivity dashboard products Product Cat…" at bounding box center [476, 236] width 952 height 473
drag, startPoint x: 822, startPoint y: 104, endPoint x: 818, endPoint y: 123, distance: 19.3
click at [823, 103] on div "dashboard products sales purchasing productivity dashboard products Product Cat…" at bounding box center [476, 236] width 952 height 473
